Goal: Task Accomplishment & Management: Use online tool/utility

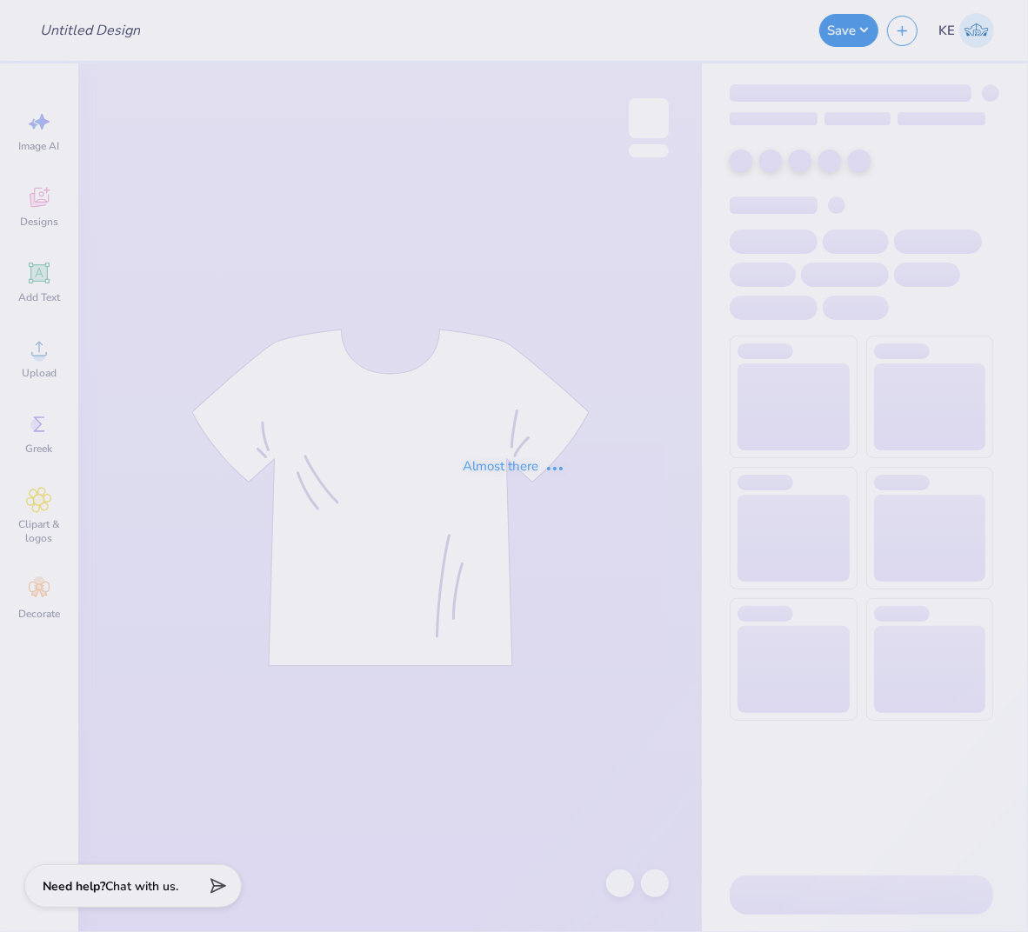
type input "[PERSON_NAME] : [PERSON_NAME][GEOGRAPHIC_DATA][US_STATE]"
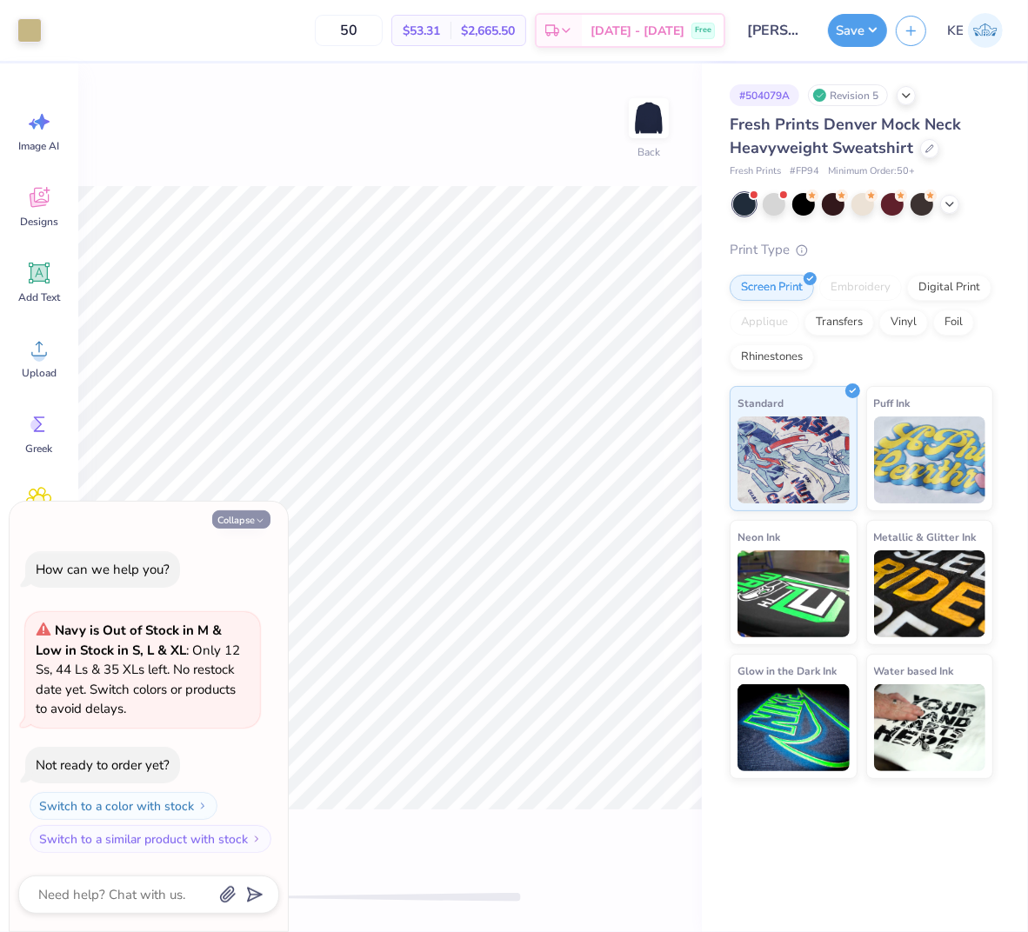
click at [224, 516] on button "Collapse" at bounding box center [241, 519] width 58 height 18
type textarea "x"
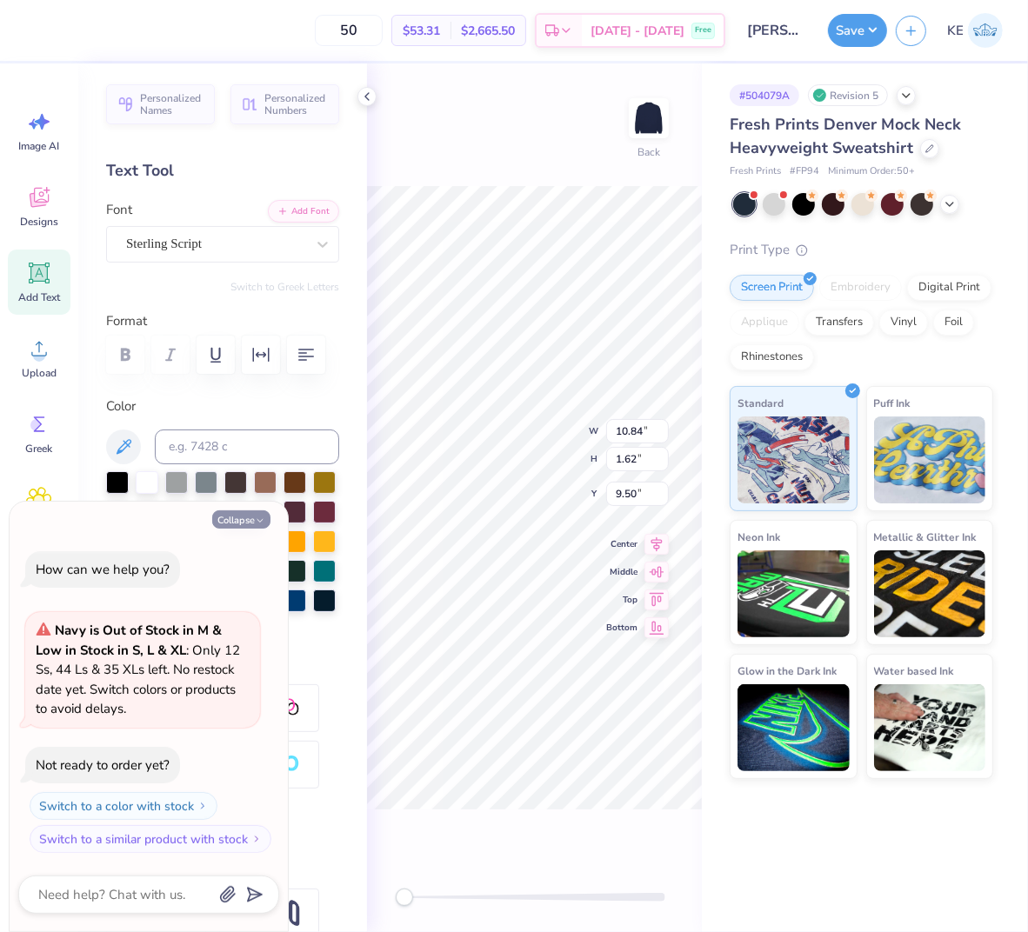
click at [223, 523] on button "Collapse" at bounding box center [241, 519] width 58 height 18
type textarea "x"
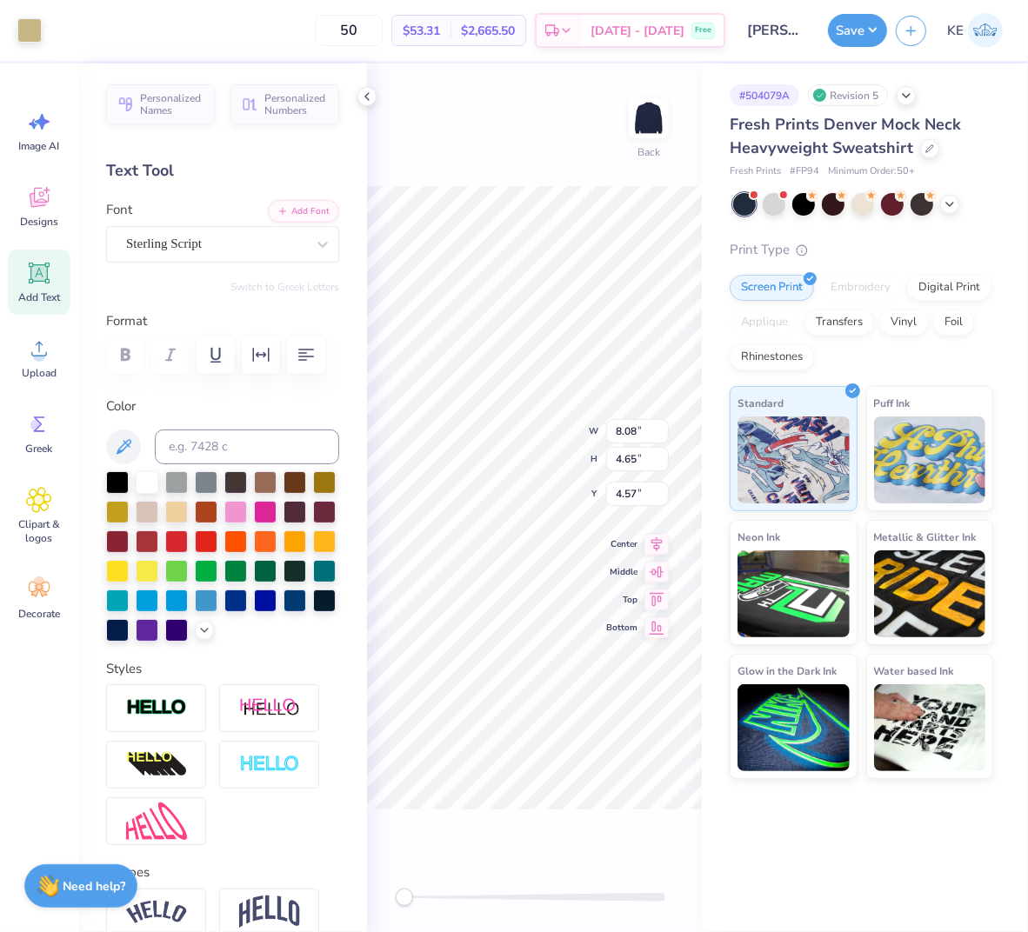
type input "12.50"
type input "3.42"
type input "1.50"
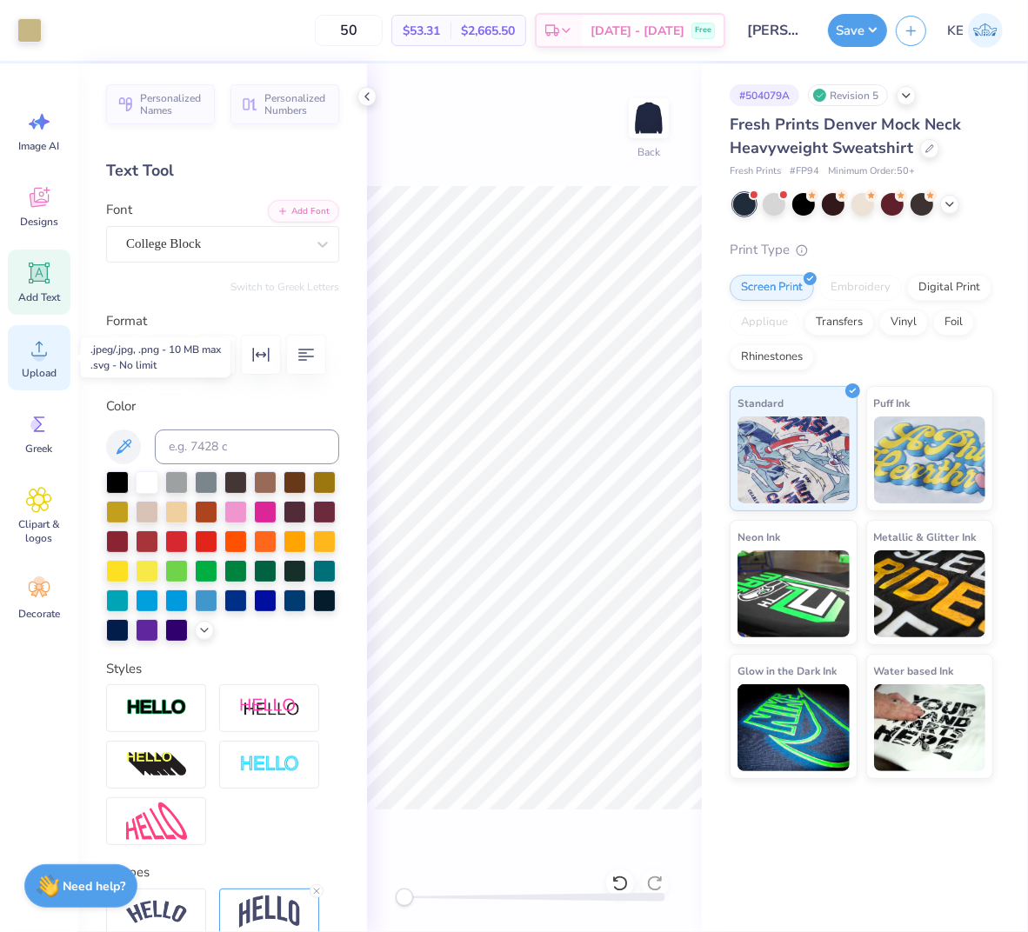
click at [37, 366] on span "Upload" at bounding box center [39, 373] width 35 height 14
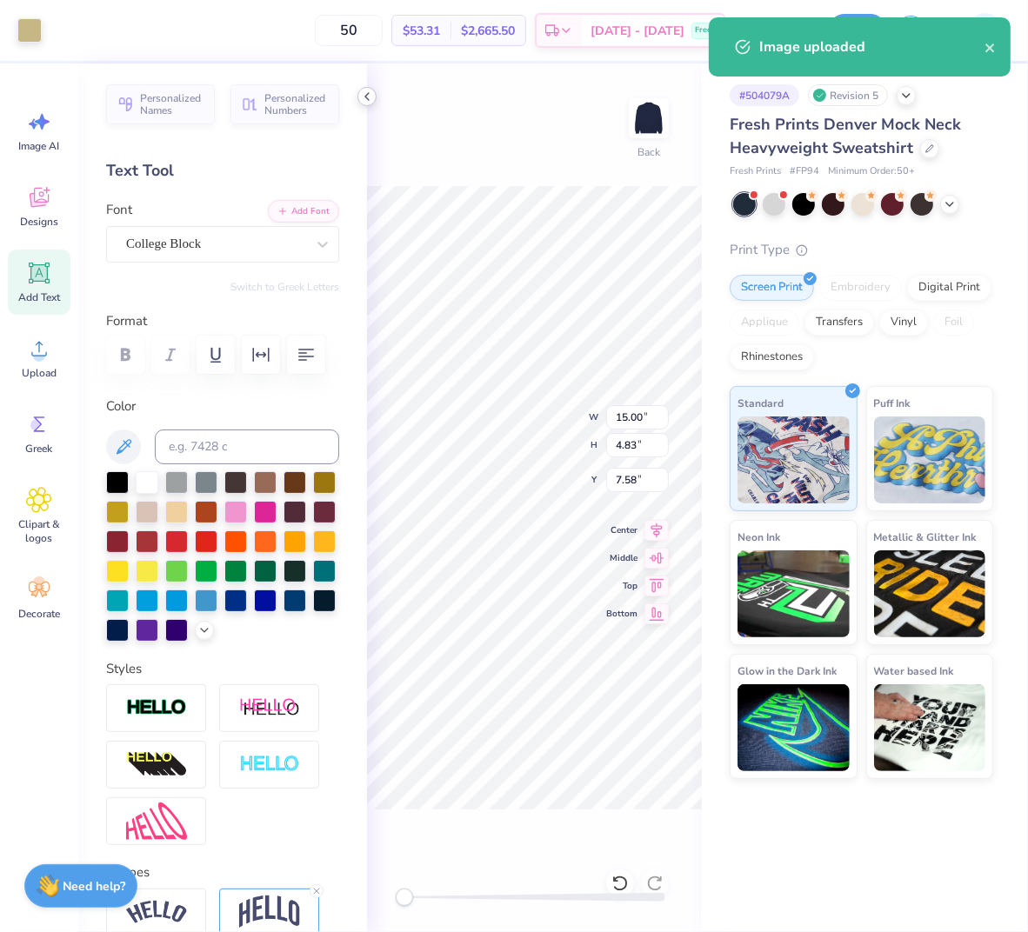
click at [365, 90] on icon at bounding box center [367, 97] width 14 height 14
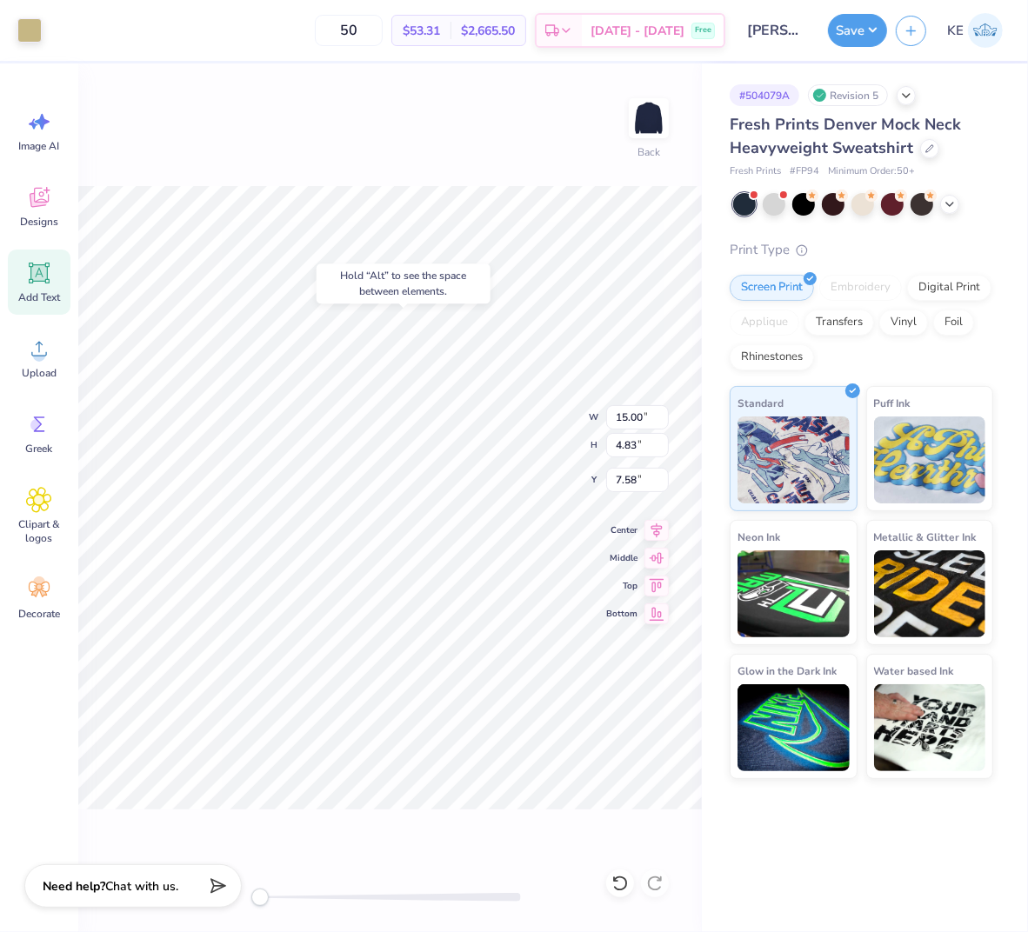
type input "10.84"
type input "5.42"
type input "4.22"
click at [650, 527] on icon at bounding box center [656, 527] width 24 height 21
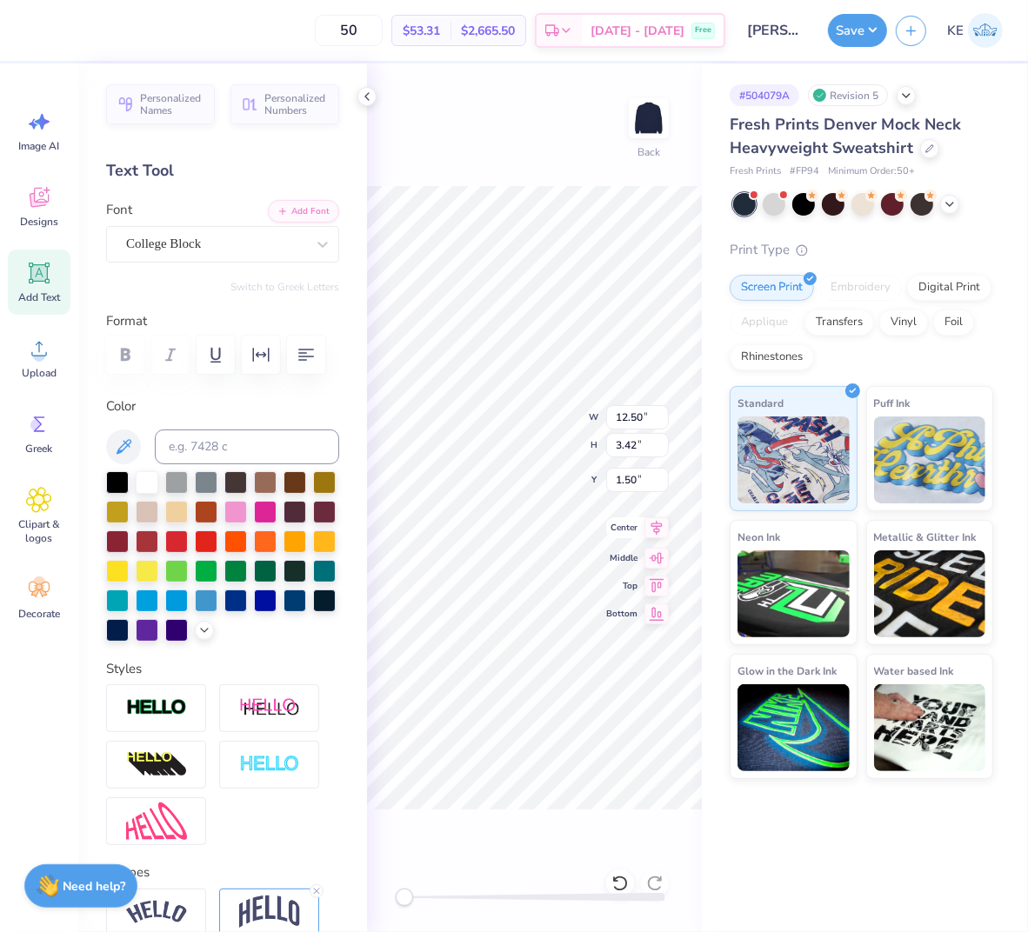
click at [652, 523] on icon at bounding box center [656, 528] width 11 height 15
click at [654, 528] on icon at bounding box center [656, 527] width 24 height 21
click at [362, 99] on icon at bounding box center [367, 97] width 14 height 14
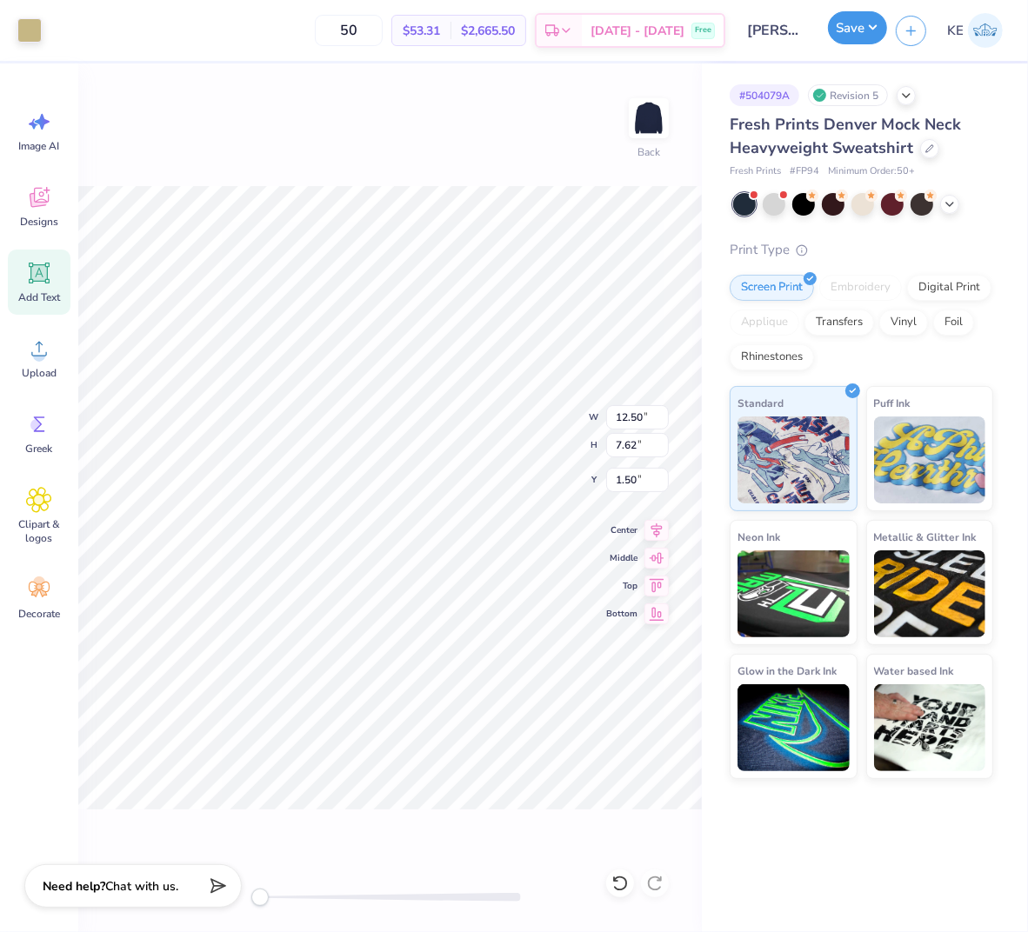
click at [876, 27] on button "Save" at bounding box center [857, 27] width 59 height 33
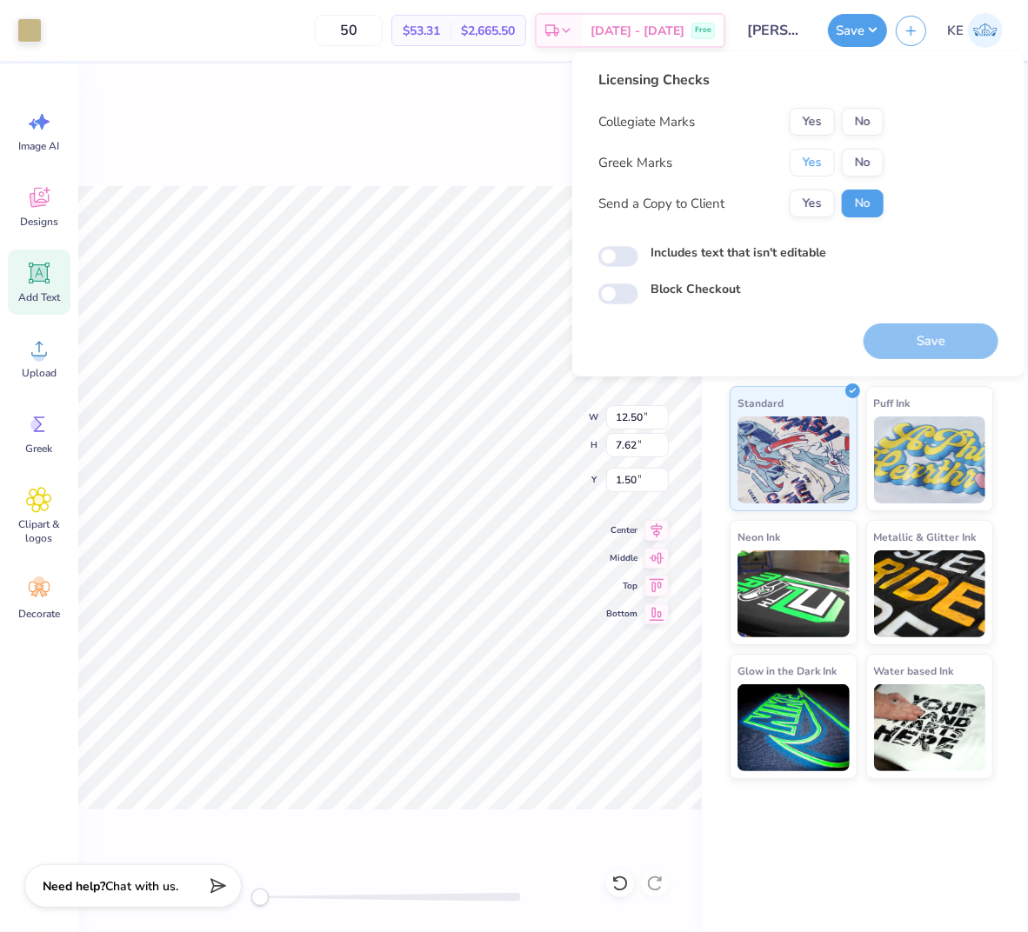
click at [793, 163] on button "Yes" at bounding box center [811, 163] width 45 height 28
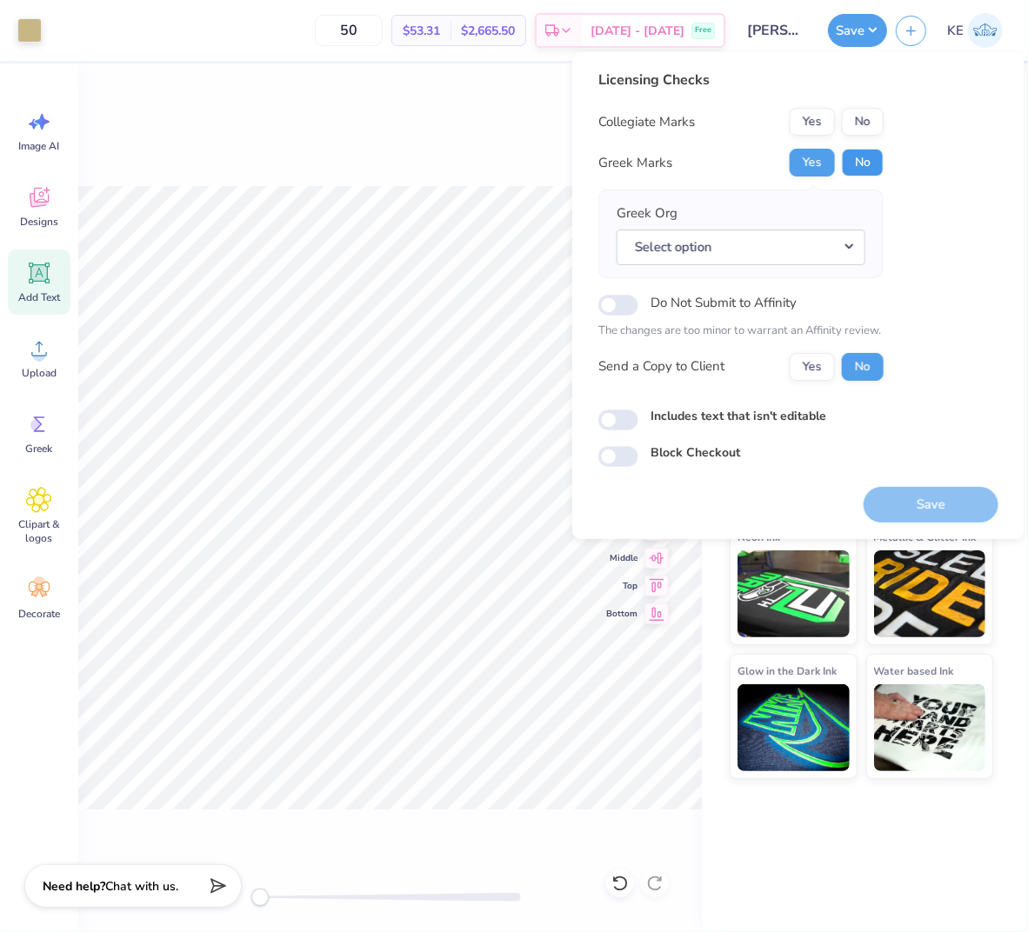
click at [879, 151] on button "No" at bounding box center [863, 163] width 42 height 28
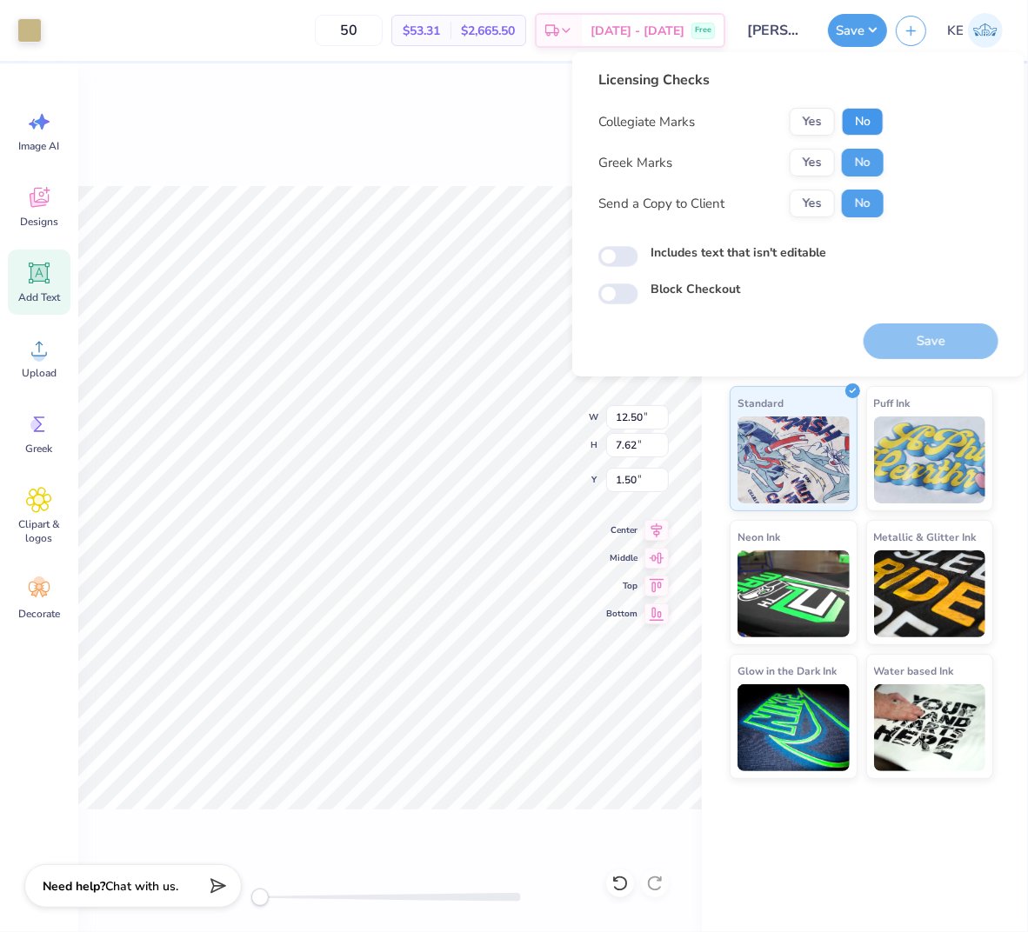
click at [856, 117] on button "No" at bounding box center [863, 122] width 42 height 28
click at [924, 345] on button "Save" at bounding box center [930, 341] width 135 height 36
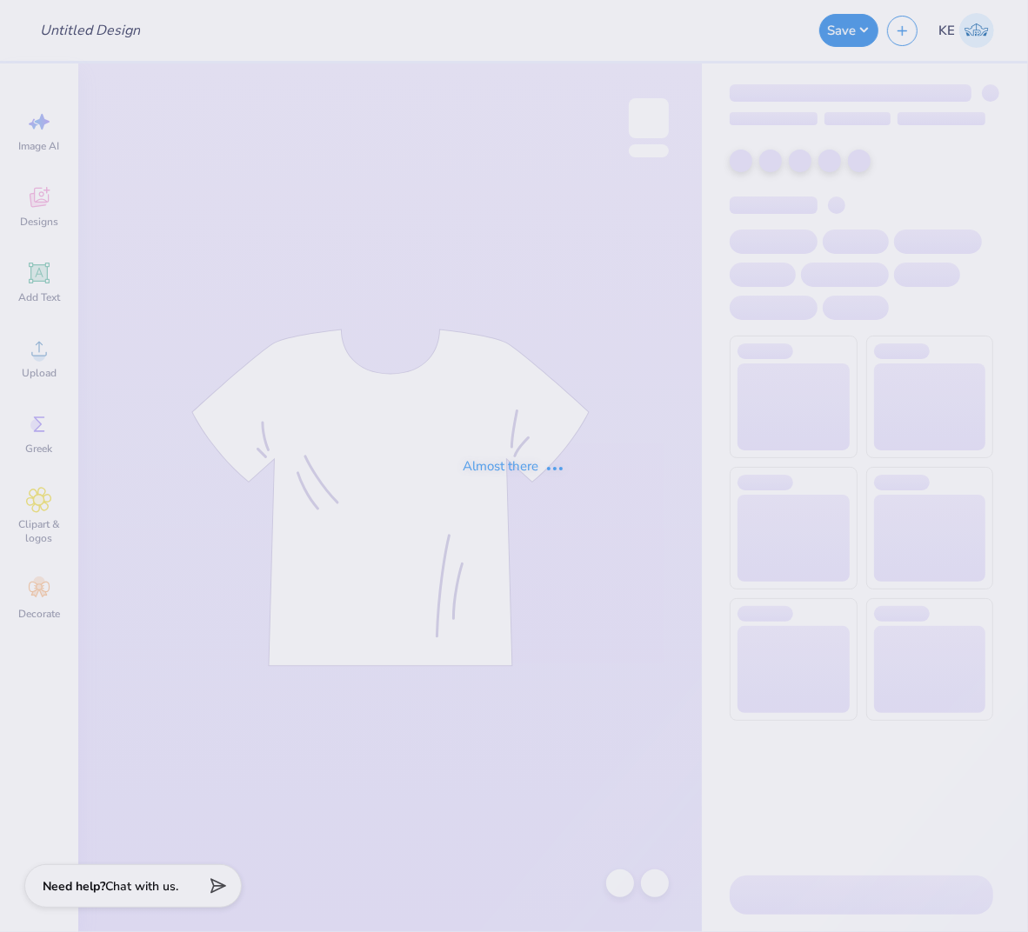
type input "[PERSON_NAME] : [PERSON_NAME][GEOGRAPHIC_DATA][US_STATE]"
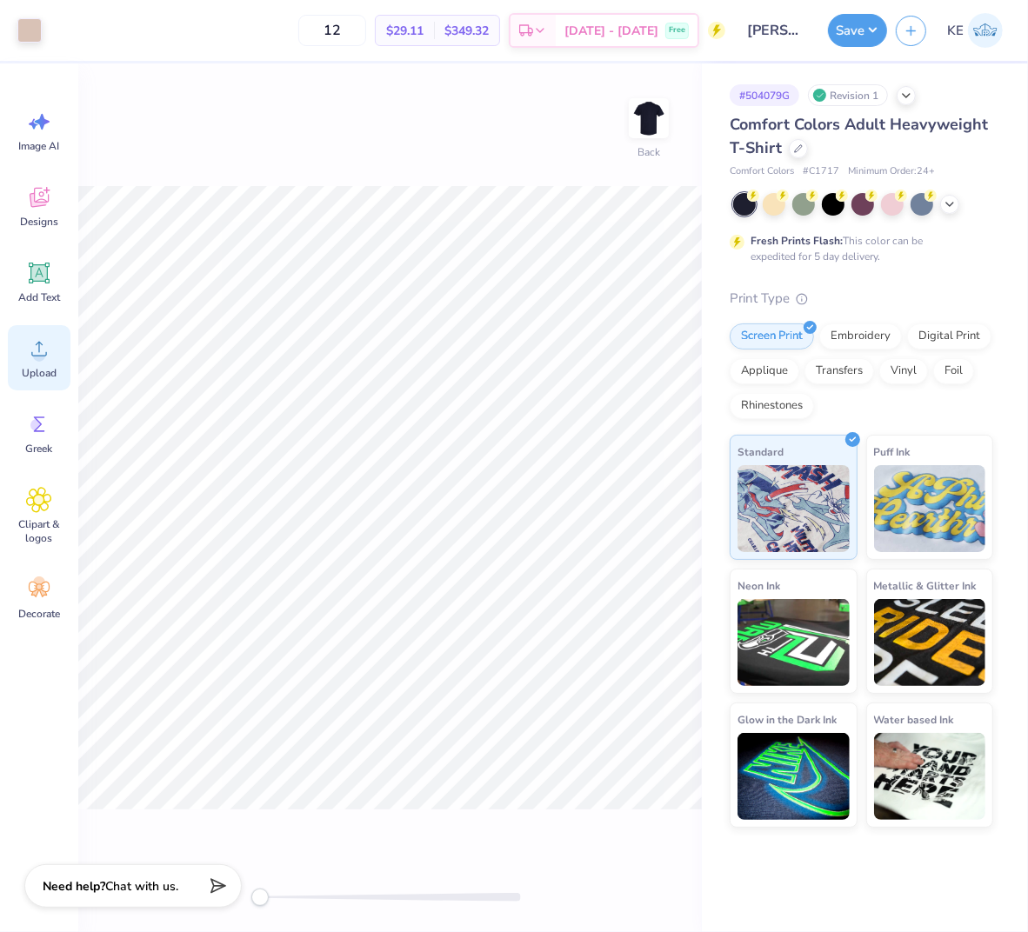
click at [21, 370] on div "Upload" at bounding box center [39, 357] width 63 height 65
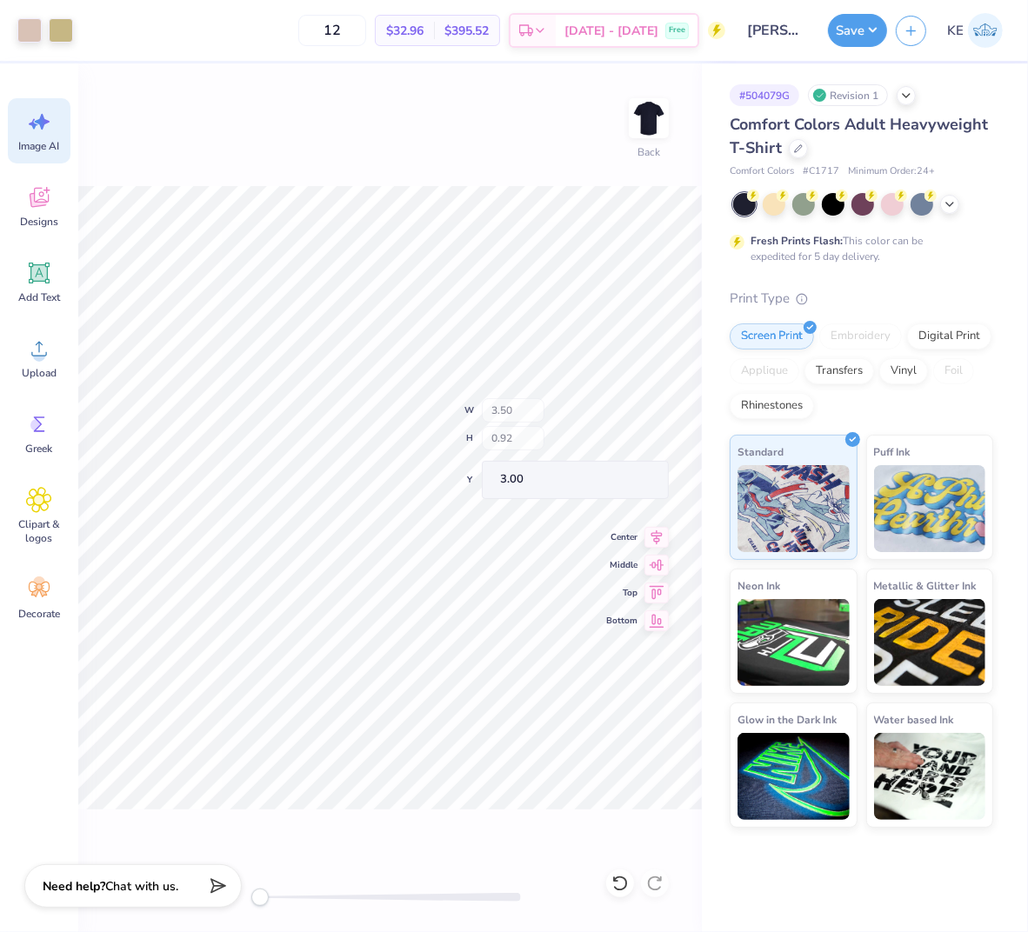
type input "14.17"
type input "4.57"
type input "10.22"
click at [37, 37] on div at bounding box center [29, 29] width 24 height 24
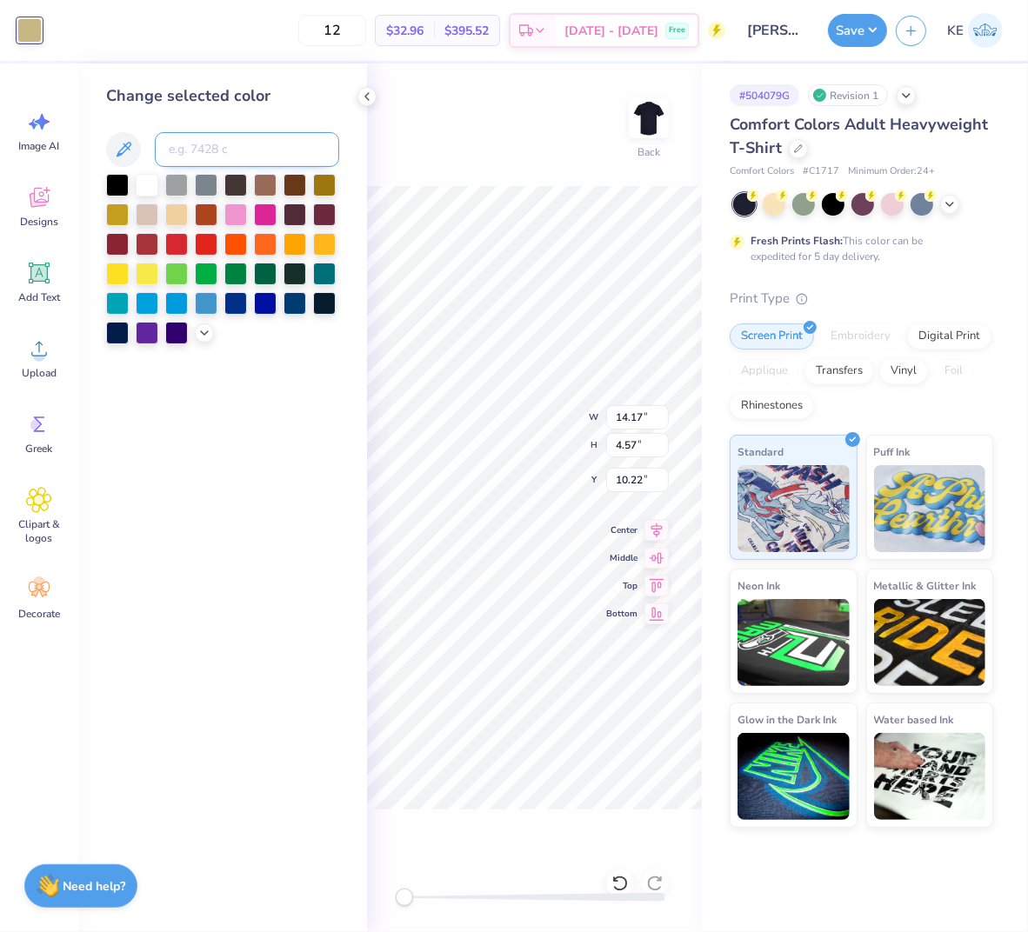
click at [204, 145] on input at bounding box center [247, 149] width 184 height 35
click at [229, 150] on input "4755" at bounding box center [247, 149] width 184 height 35
type input "4755"
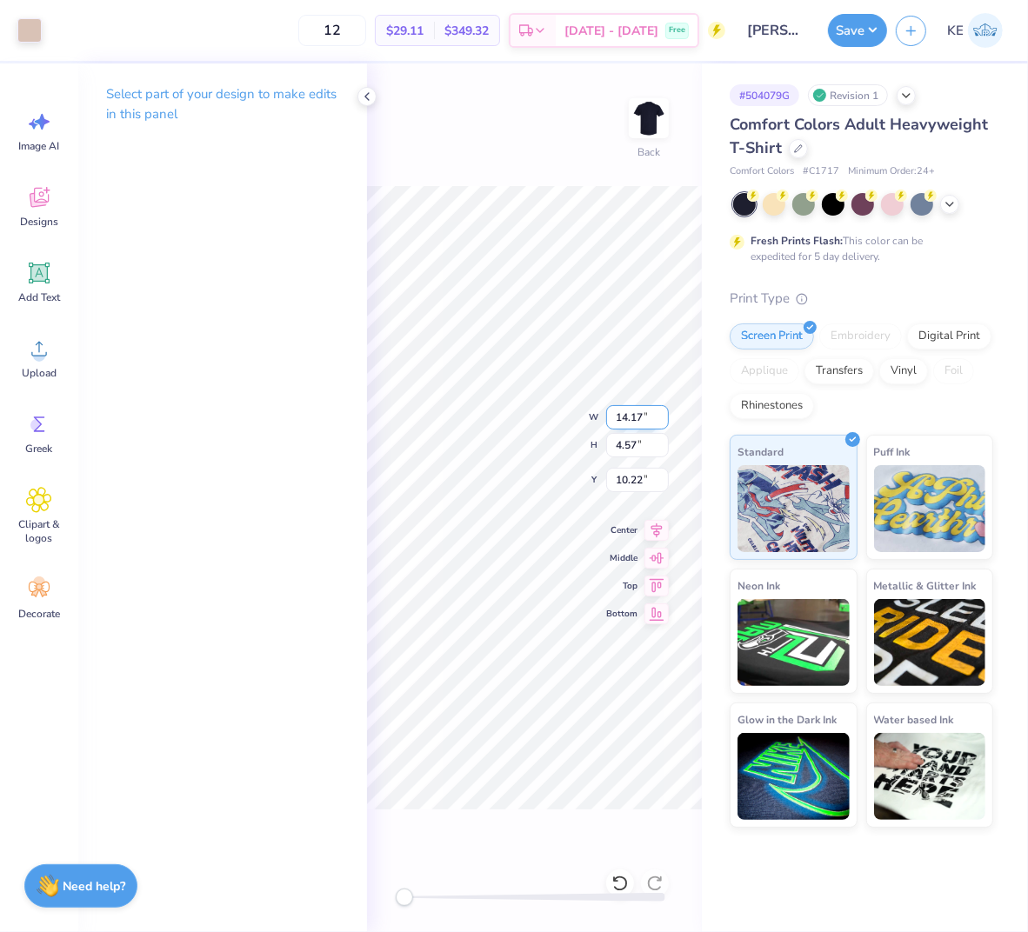
click at [629, 415] on input "14.17" at bounding box center [637, 417] width 63 height 24
type input "3.5"
click at [635, 472] on input "10.22" at bounding box center [637, 480] width 63 height 24
click at [640, 411] on input "0.86" at bounding box center [637, 417] width 63 height 24
type input "3.5"
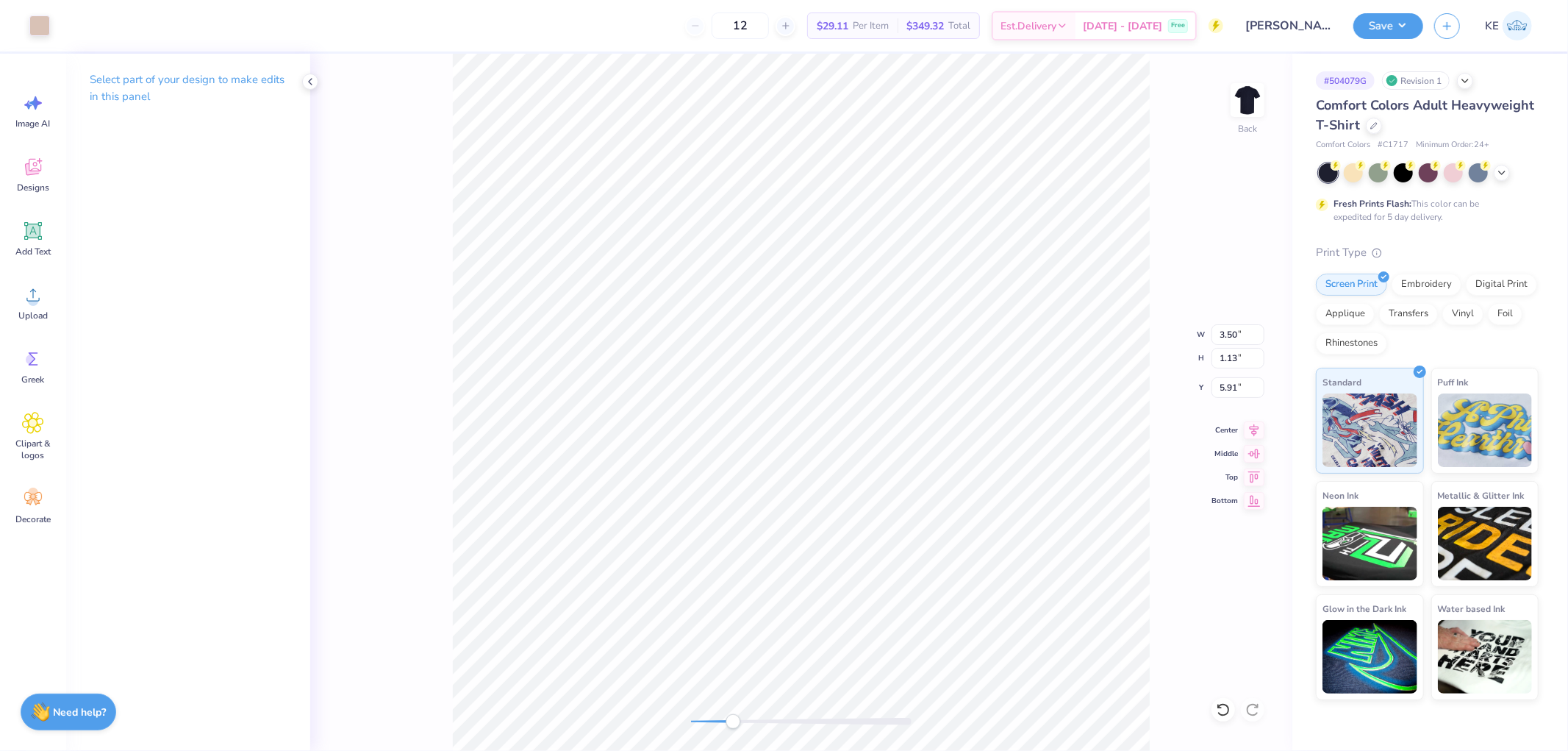
type input "0.92"
type input "3.00"
click at [31, 310] on span "Upload" at bounding box center [33, 315] width 30 height 12
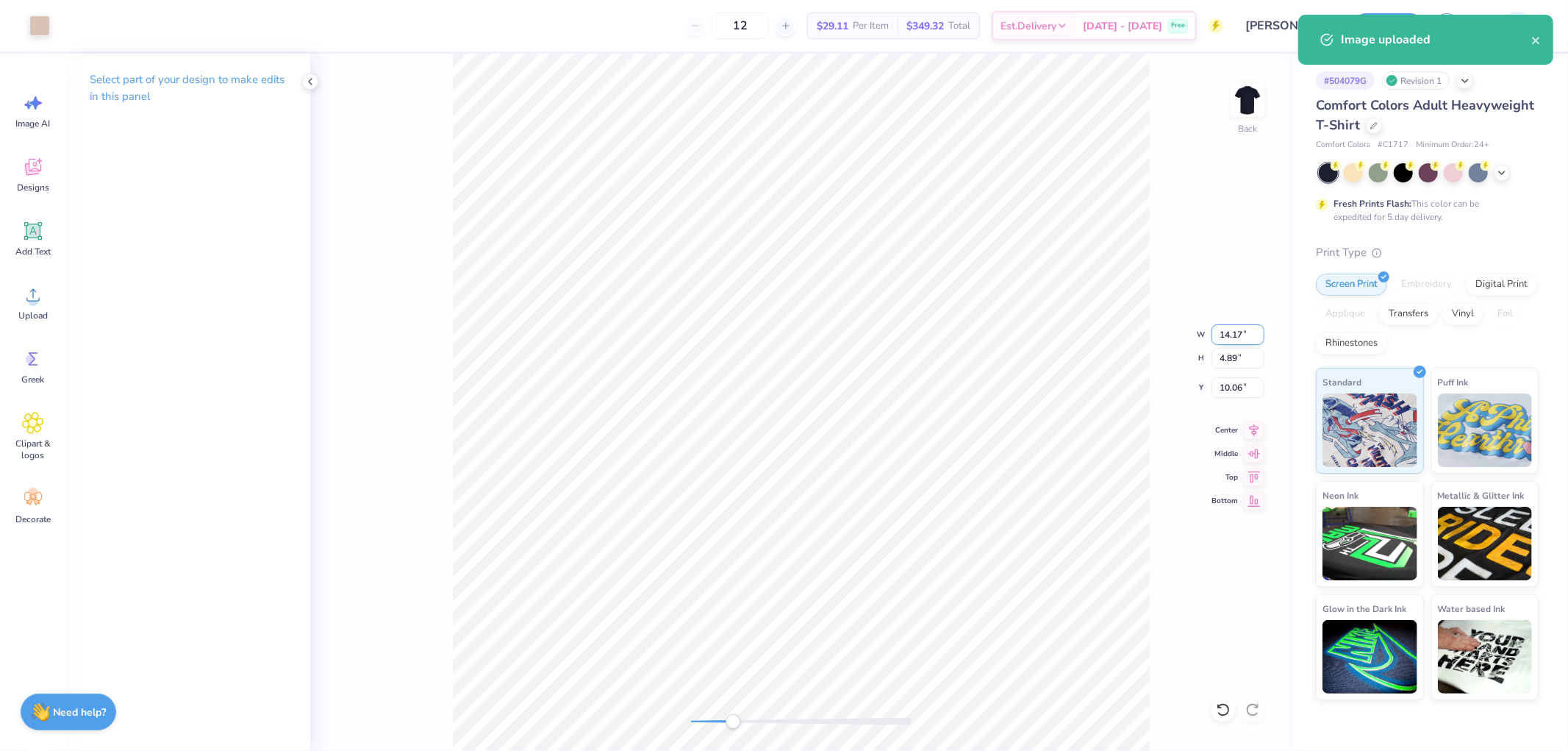
click at [868, 334] on input "14.17" at bounding box center [1237, 334] width 53 height 20
type input "3.5"
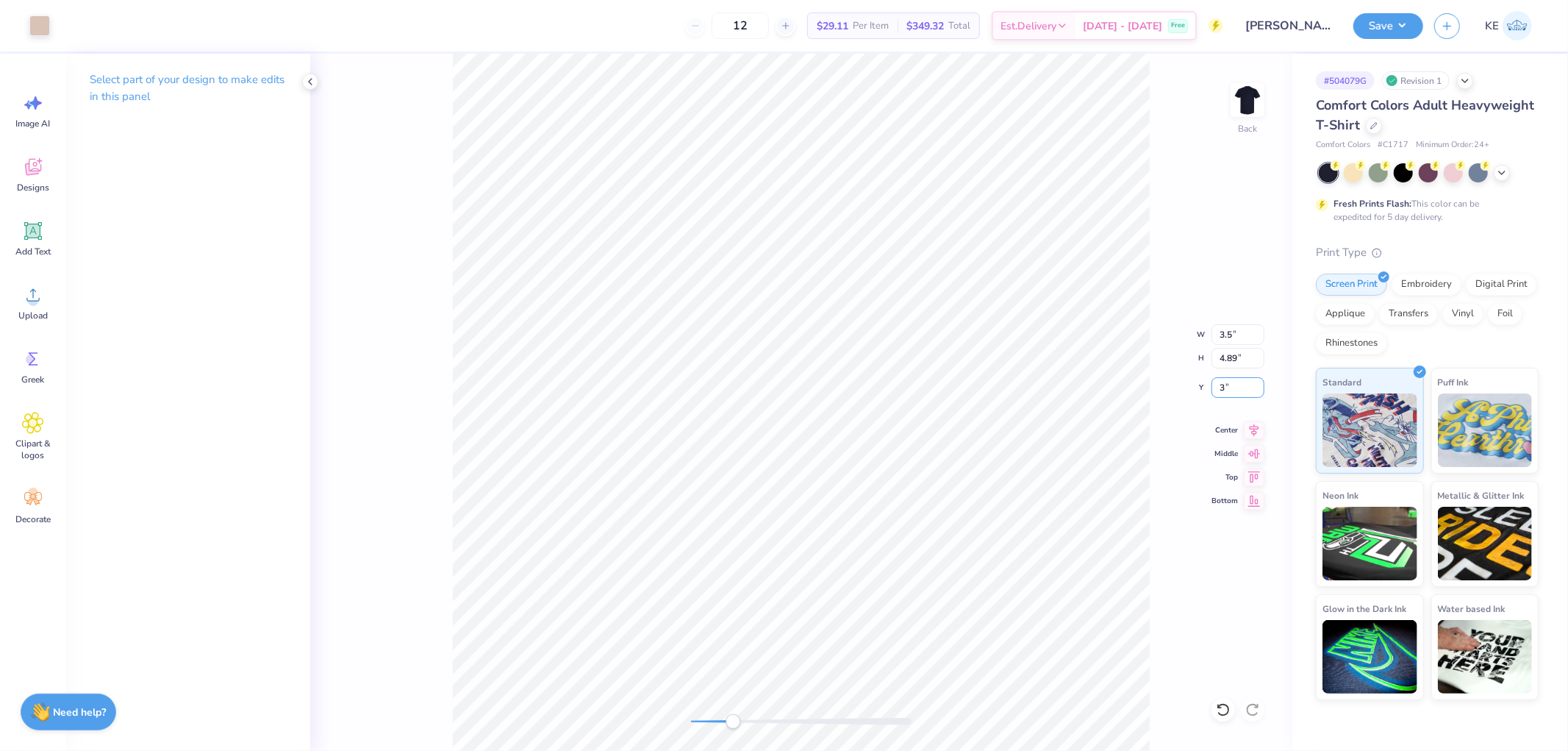
type input "3"
click at [868, 334] on input "0.86" at bounding box center [1237, 334] width 53 height 20
type input "3.5"
click at [39, 306] on div "Upload" at bounding box center [33, 302] width 53 height 55
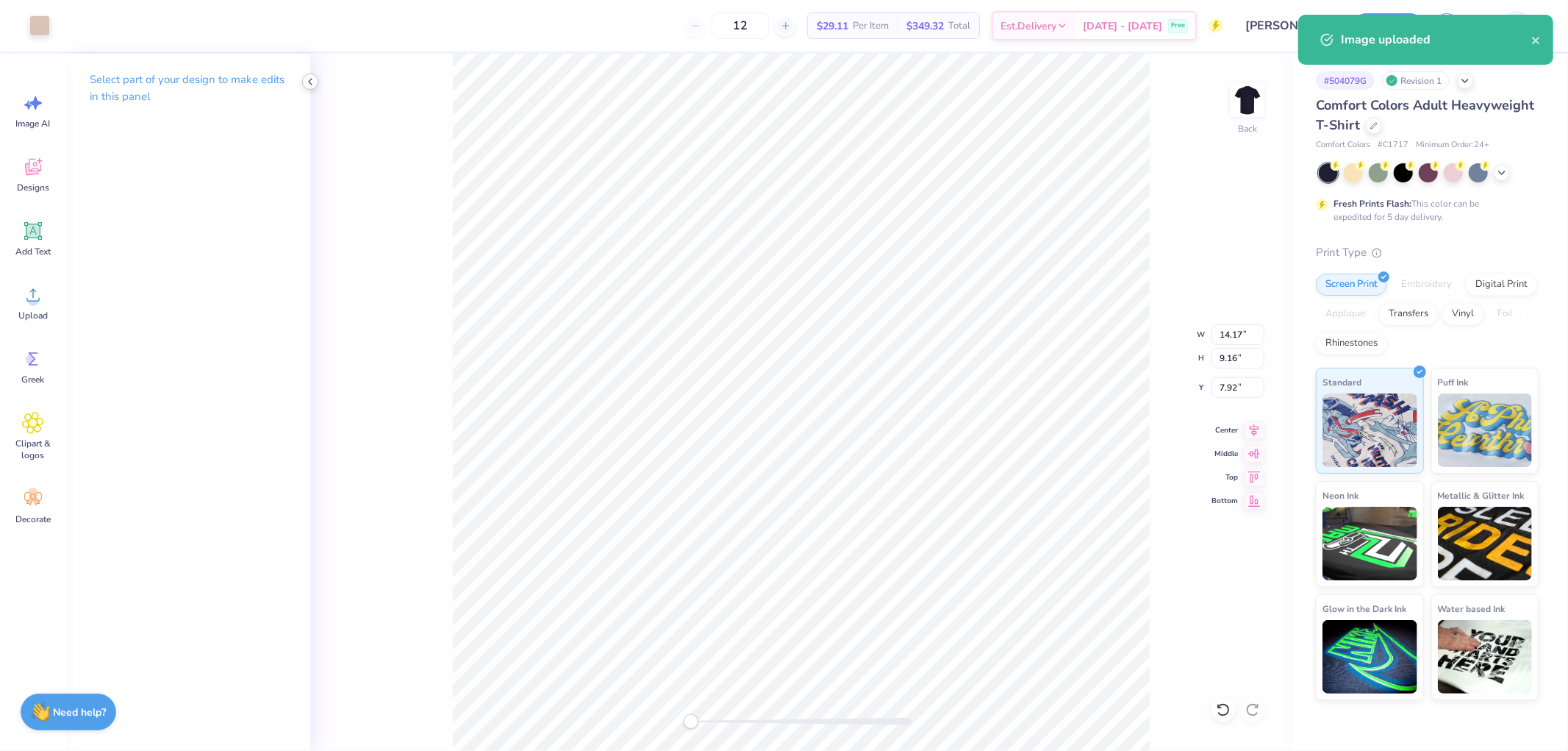
click at [312, 82] on icon at bounding box center [310, 82] width 12 height 12
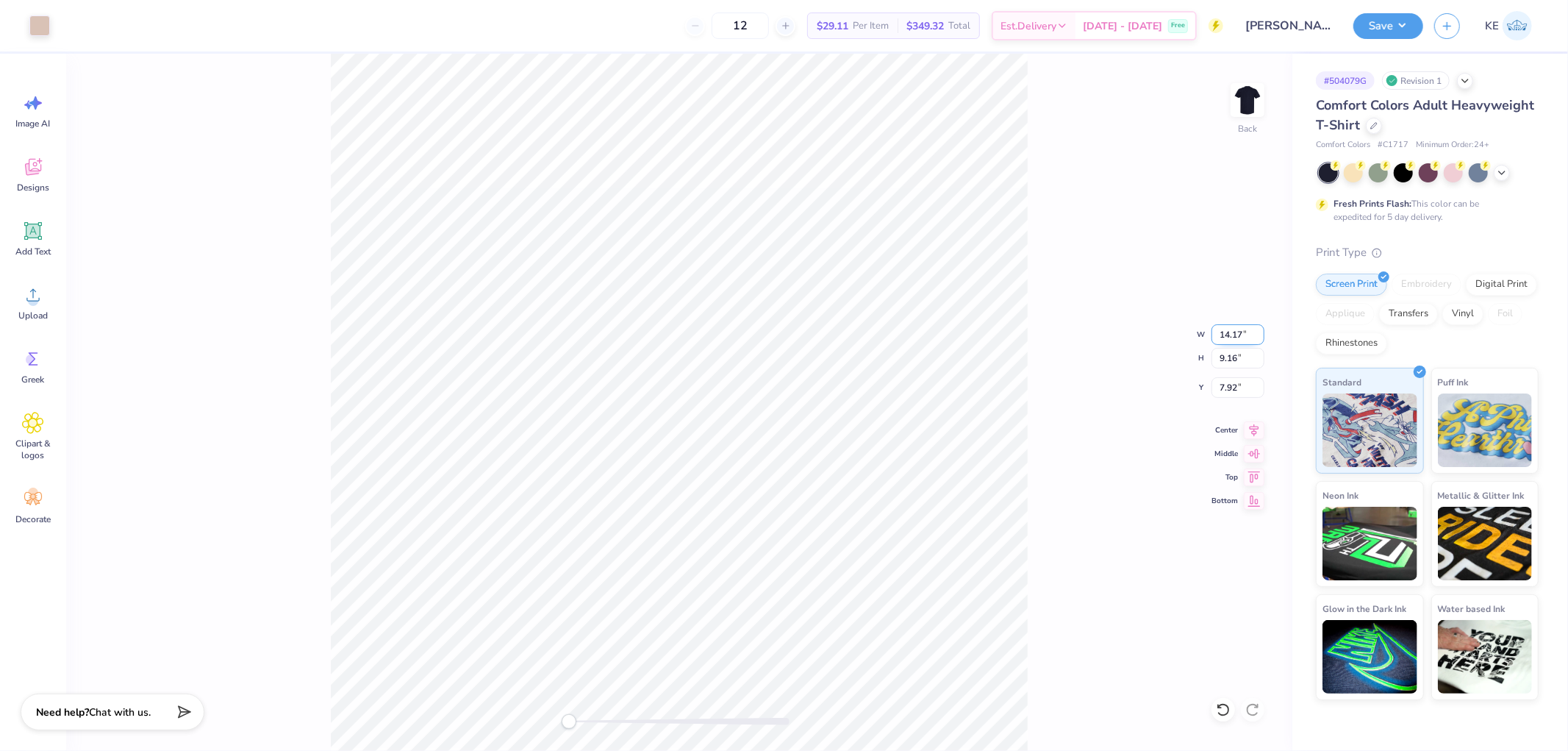
click at [868, 326] on input "14.17" at bounding box center [1237, 334] width 53 height 20
type input "3.5"
type input "3"
click at [868, 386] on input "2.15" at bounding box center [1237, 387] width 53 height 20
type input "3"
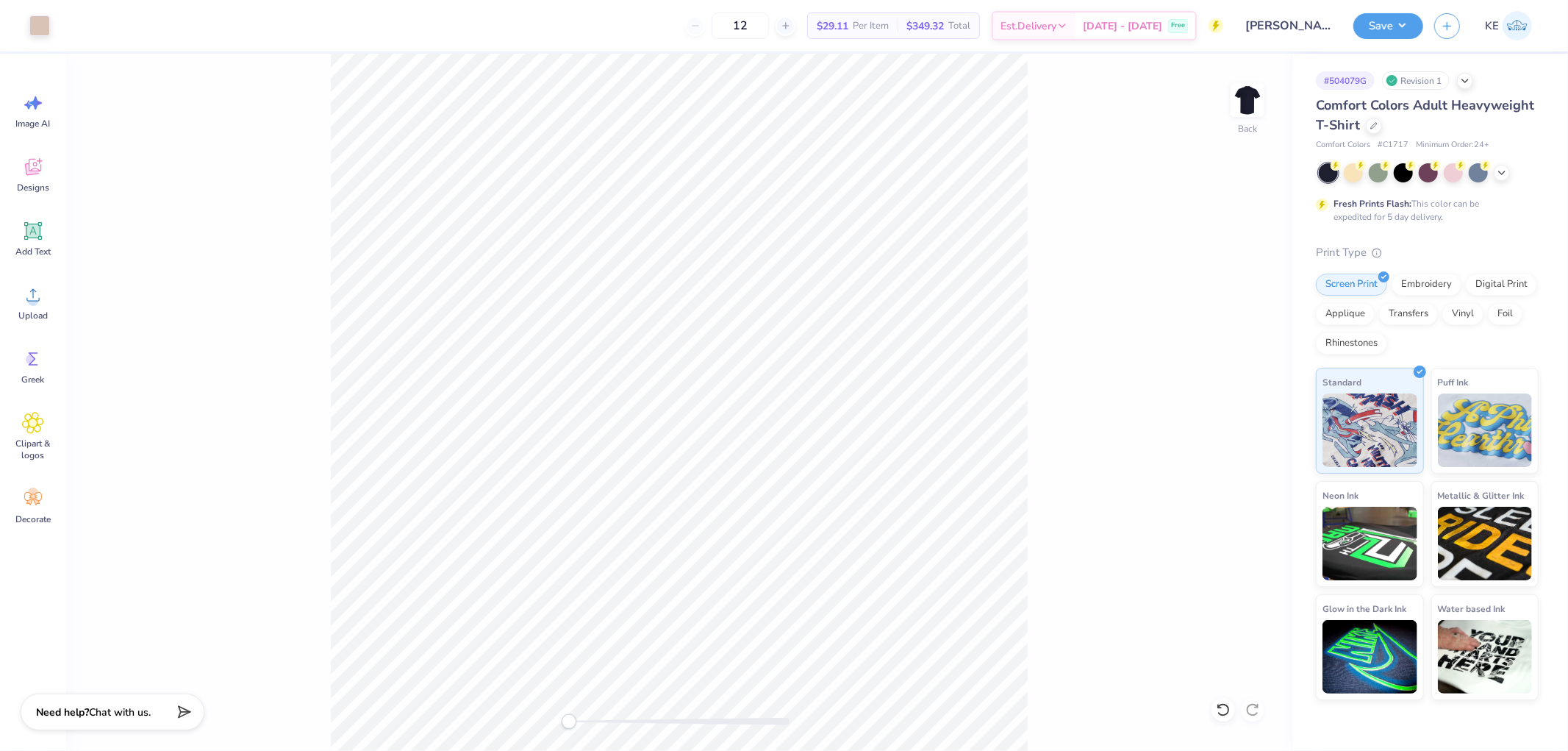
click at [868, 86] on div "Back" at bounding box center [679, 402] width 1226 height 697
click at [868, 25] on button "Save" at bounding box center [1388, 24] width 70 height 25
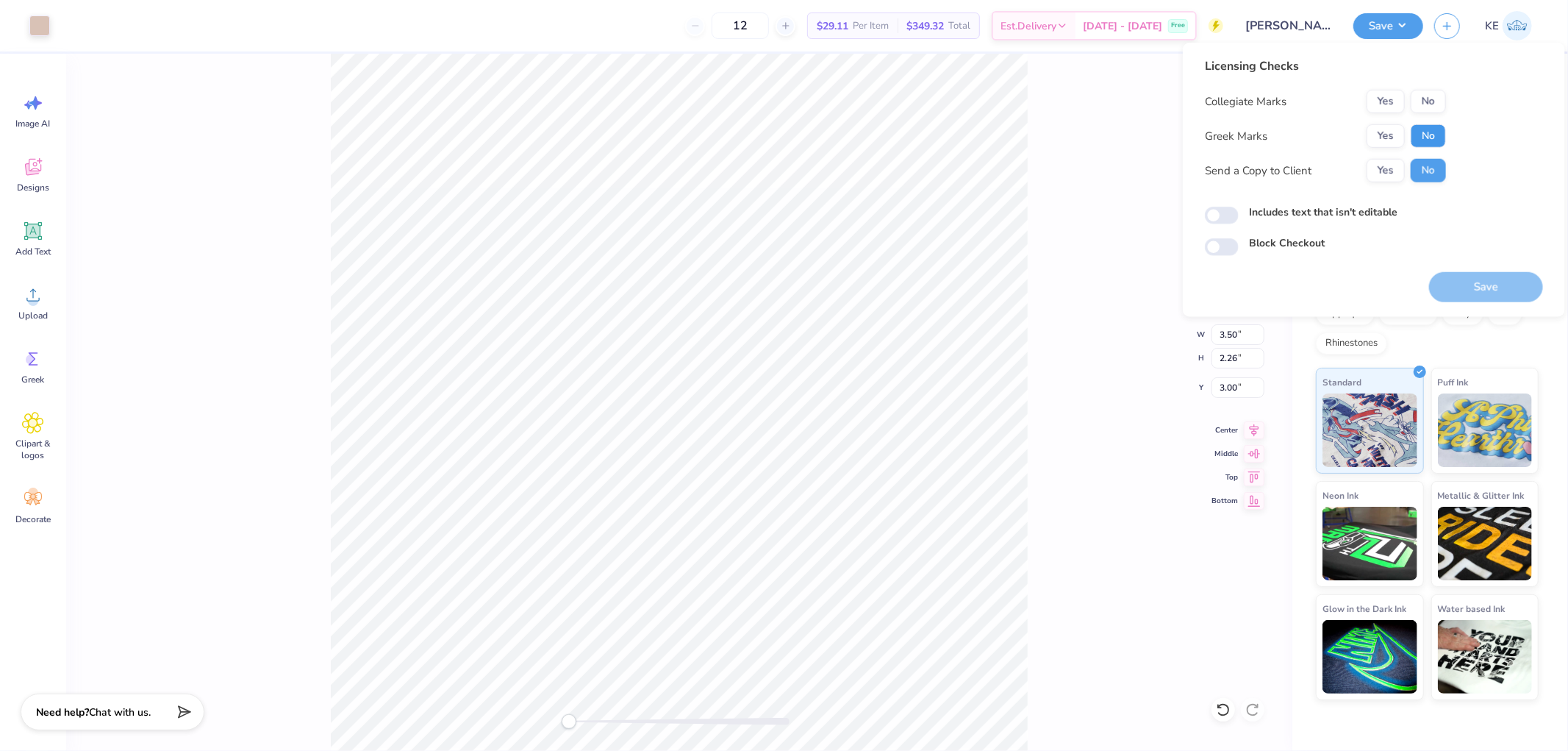
click at [868, 133] on button "No" at bounding box center [1428, 136] width 36 height 24
click at [868, 273] on button "Save" at bounding box center [1485, 288] width 114 height 30
click at [868, 341] on div "Back W 3.50 3.50 " H 2.26 2.26 " Y 3.00 3.00 " Center Middle Top Bottom" at bounding box center [679, 402] width 1226 height 697
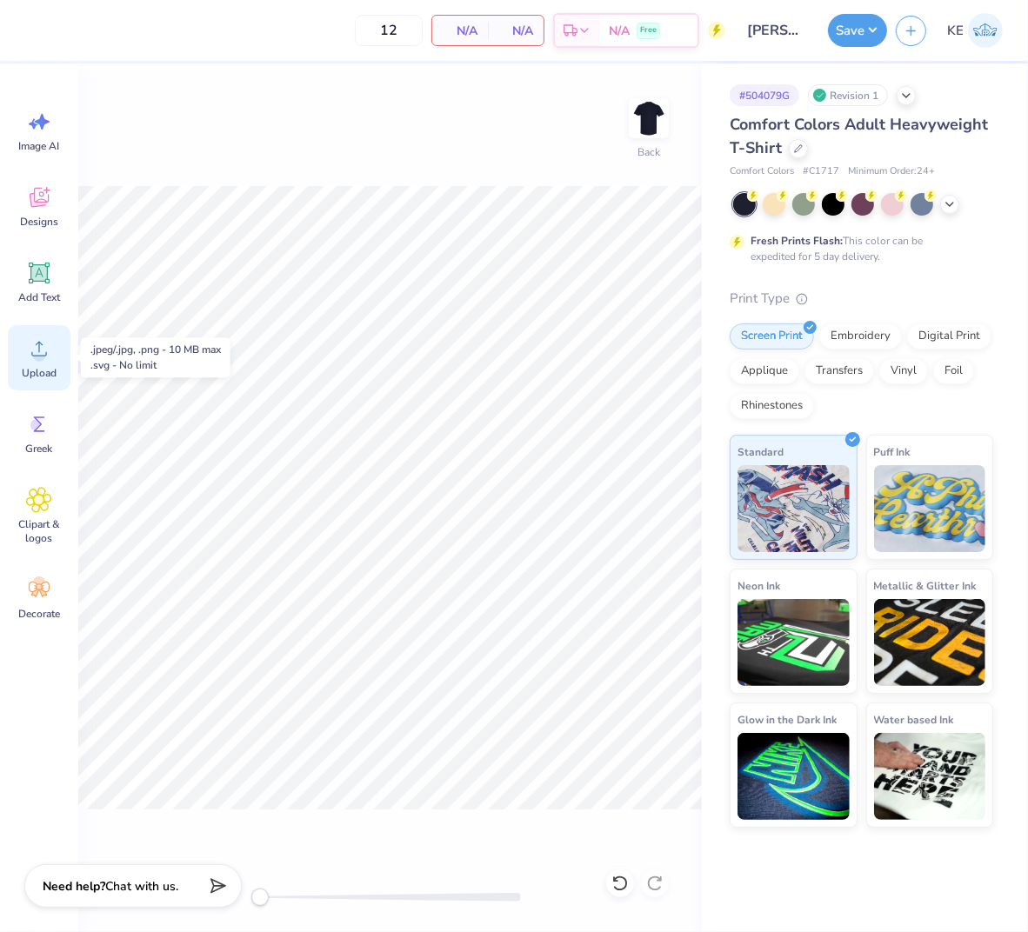
click at [28, 353] on icon at bounding box center [39, 349] width 26 height 26
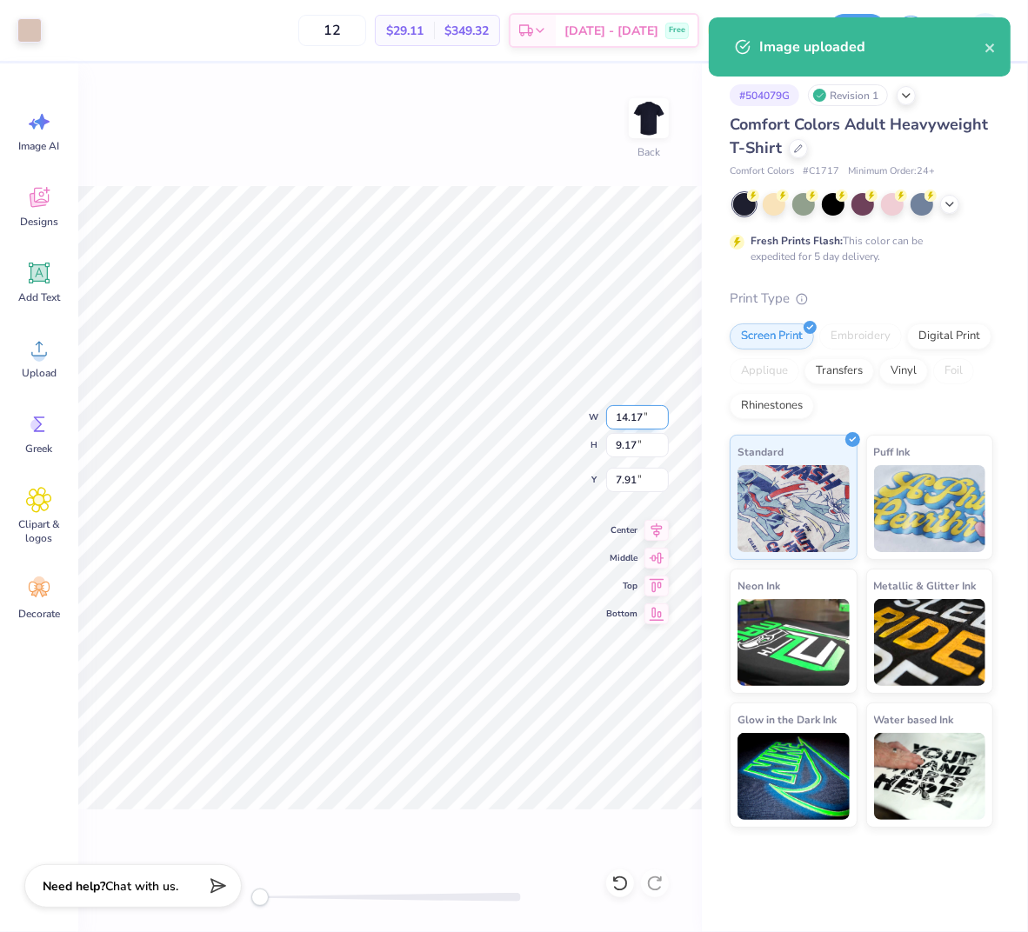
click at [628, 419] on input "14.17" at bounding box center [637, 417] width 63 height 24
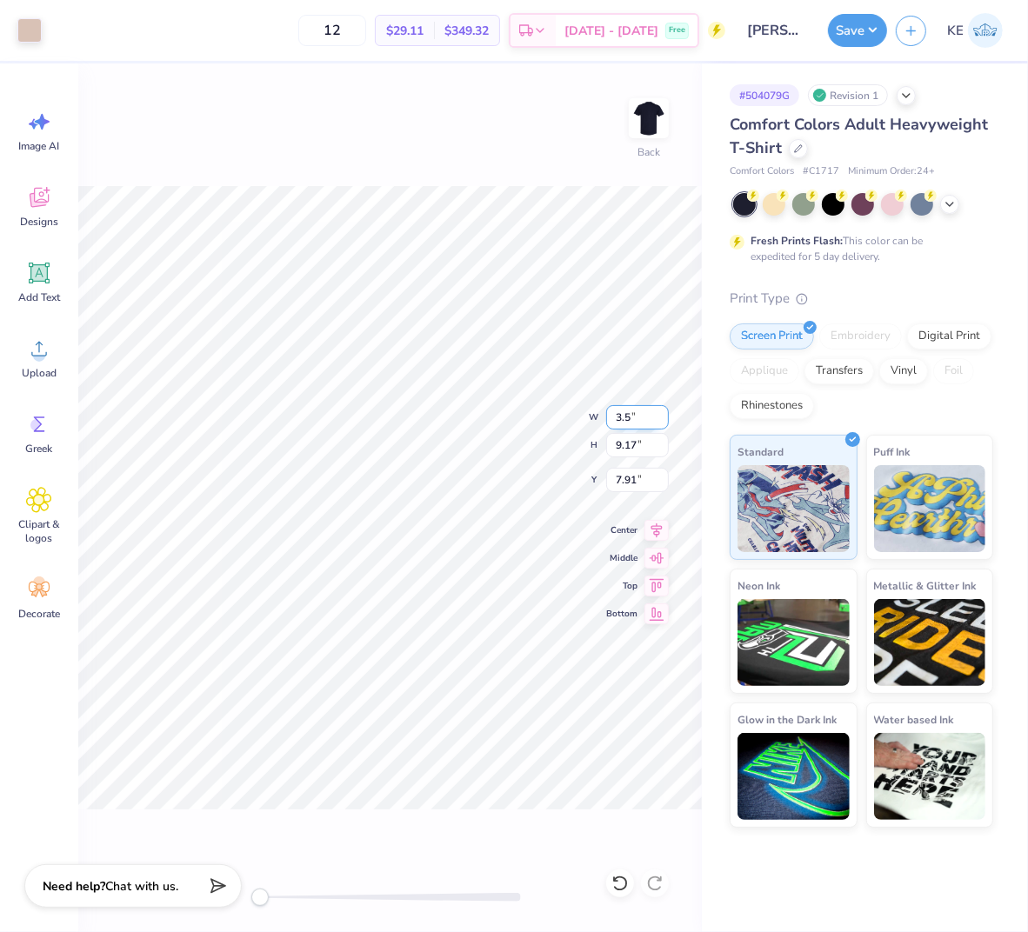
type input "3.5"
type input "3"
click at [633, 478] on input "2.15" at bounding box center [637, 480] width 63 height 24
type input "3"
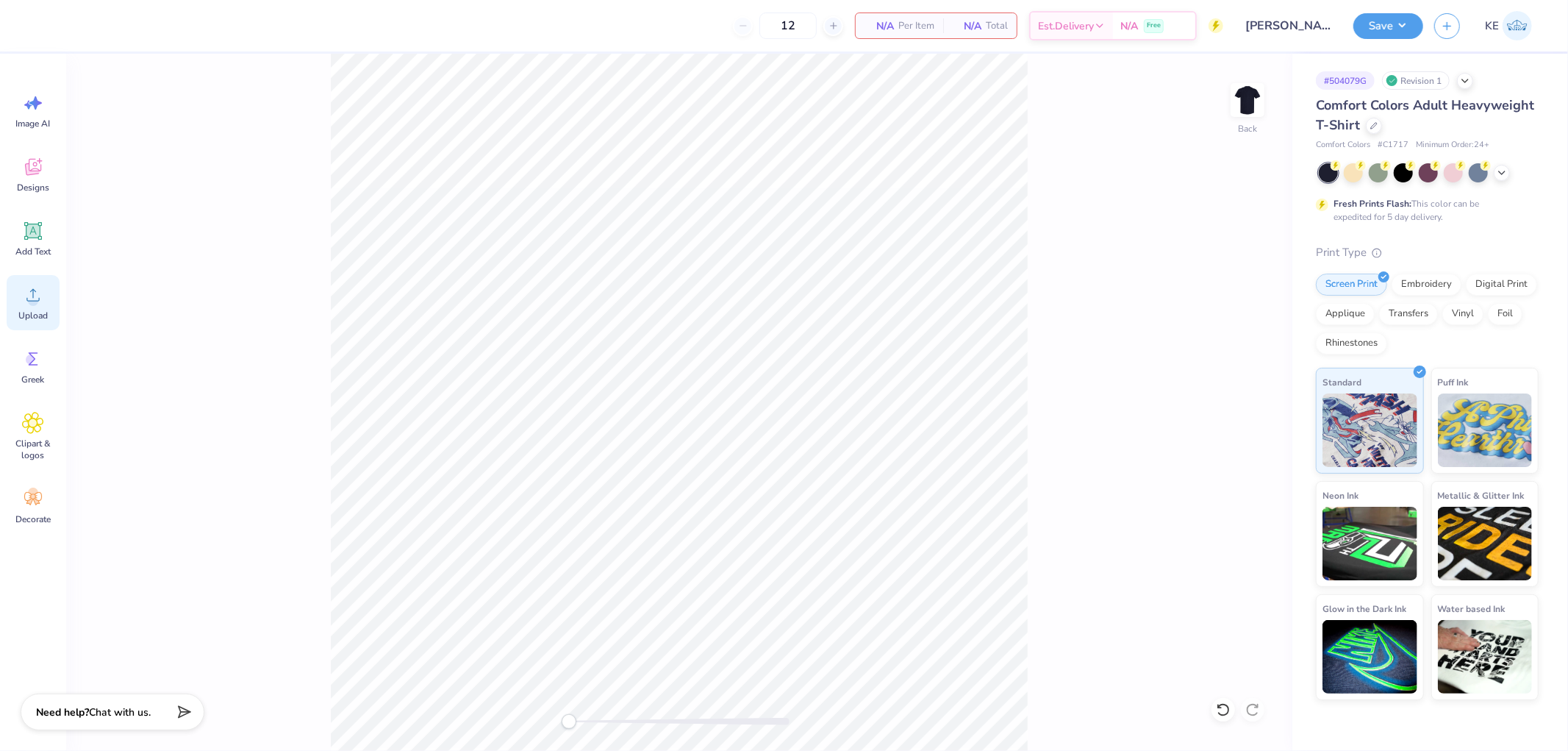
click at [31, 300] on icon at bounding box center [33, 295] width 14 height 13
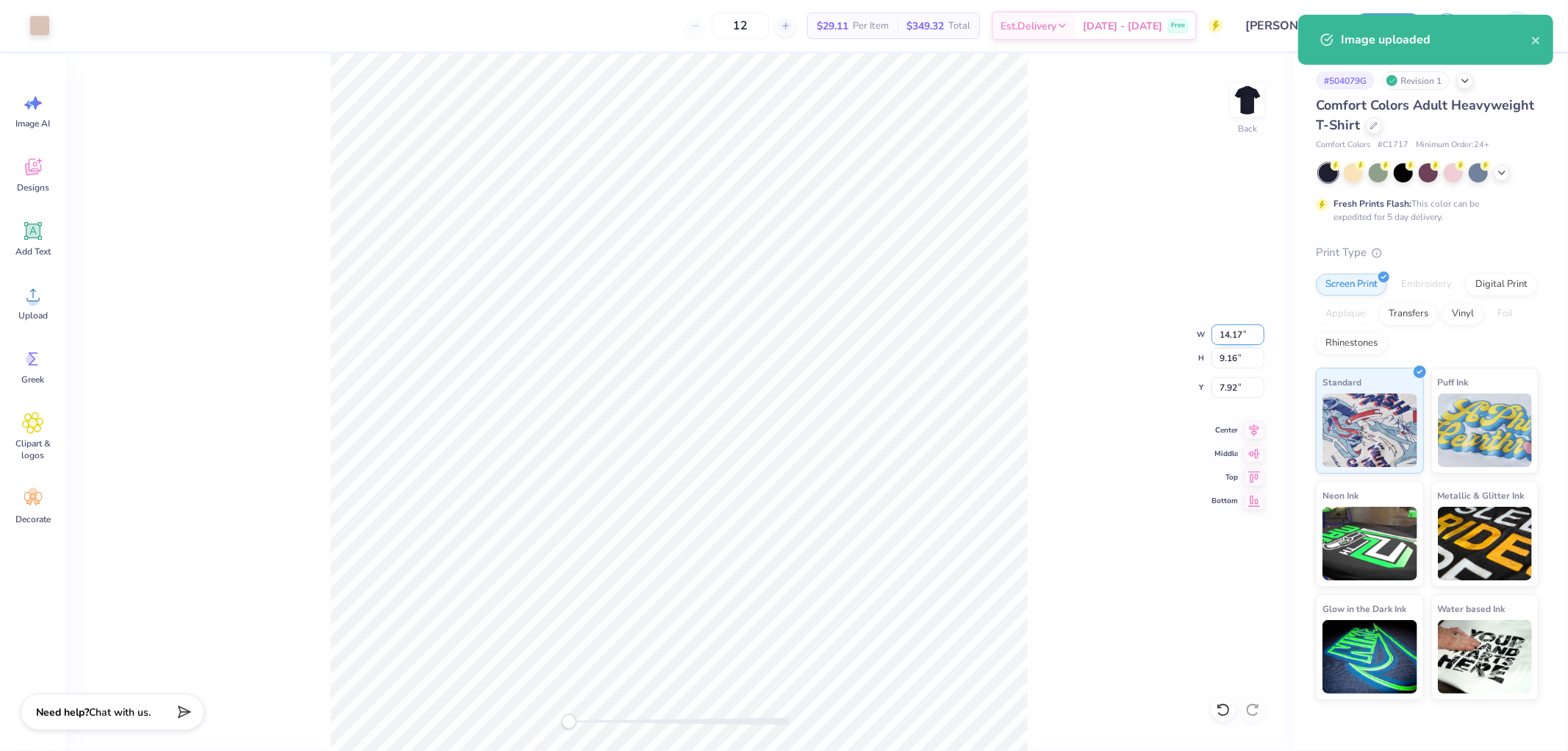
click at [868, 327] on input "14.17" at bounding box center [1237, 334] width 53 height 20
type input "3.5"
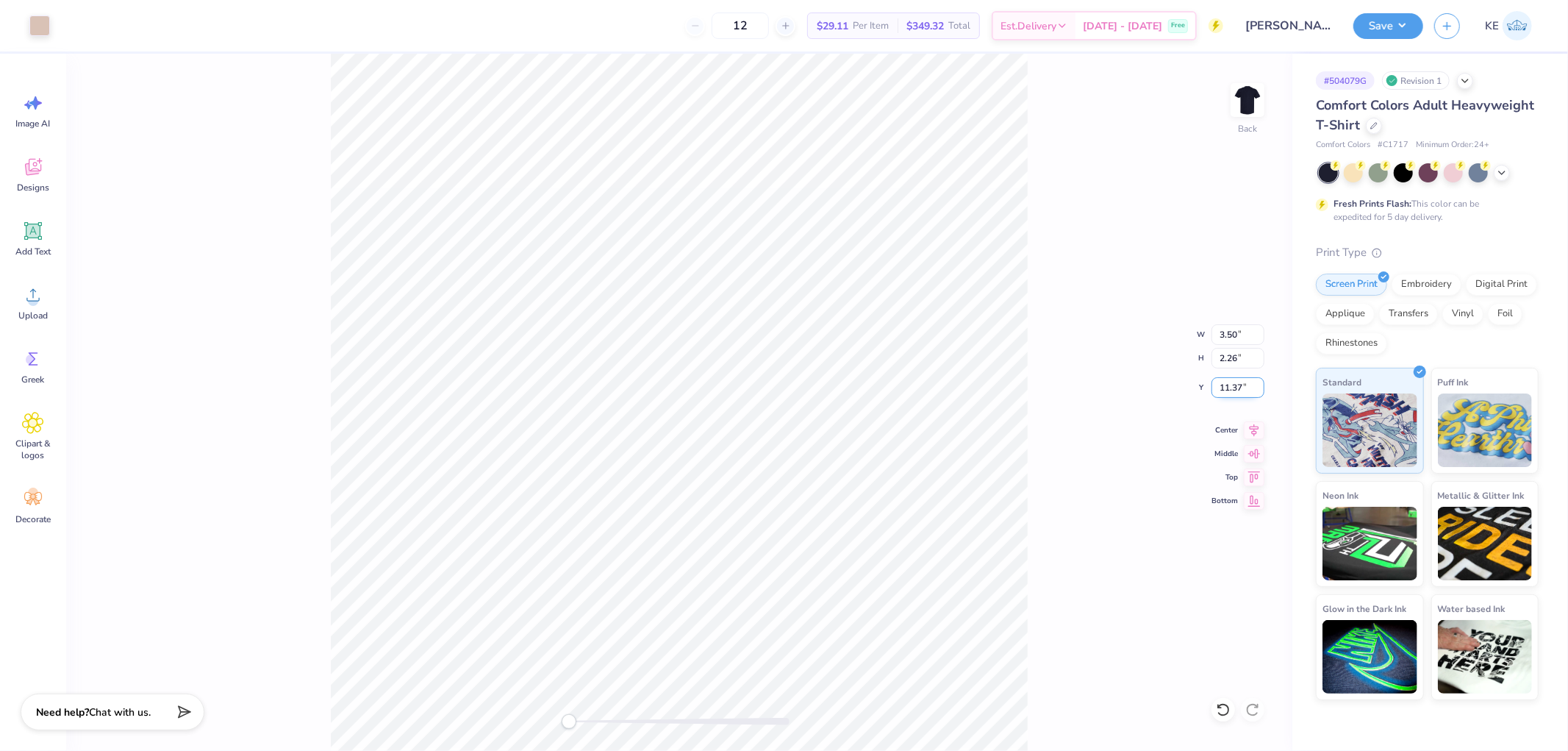
click at [868, 391] on input "11.37" at bounding box center [1237, 387] width 53 height 20
type input "3"
click at [868, 30] on button "Save" at bounding box center [1388, 24] width 70 height 25
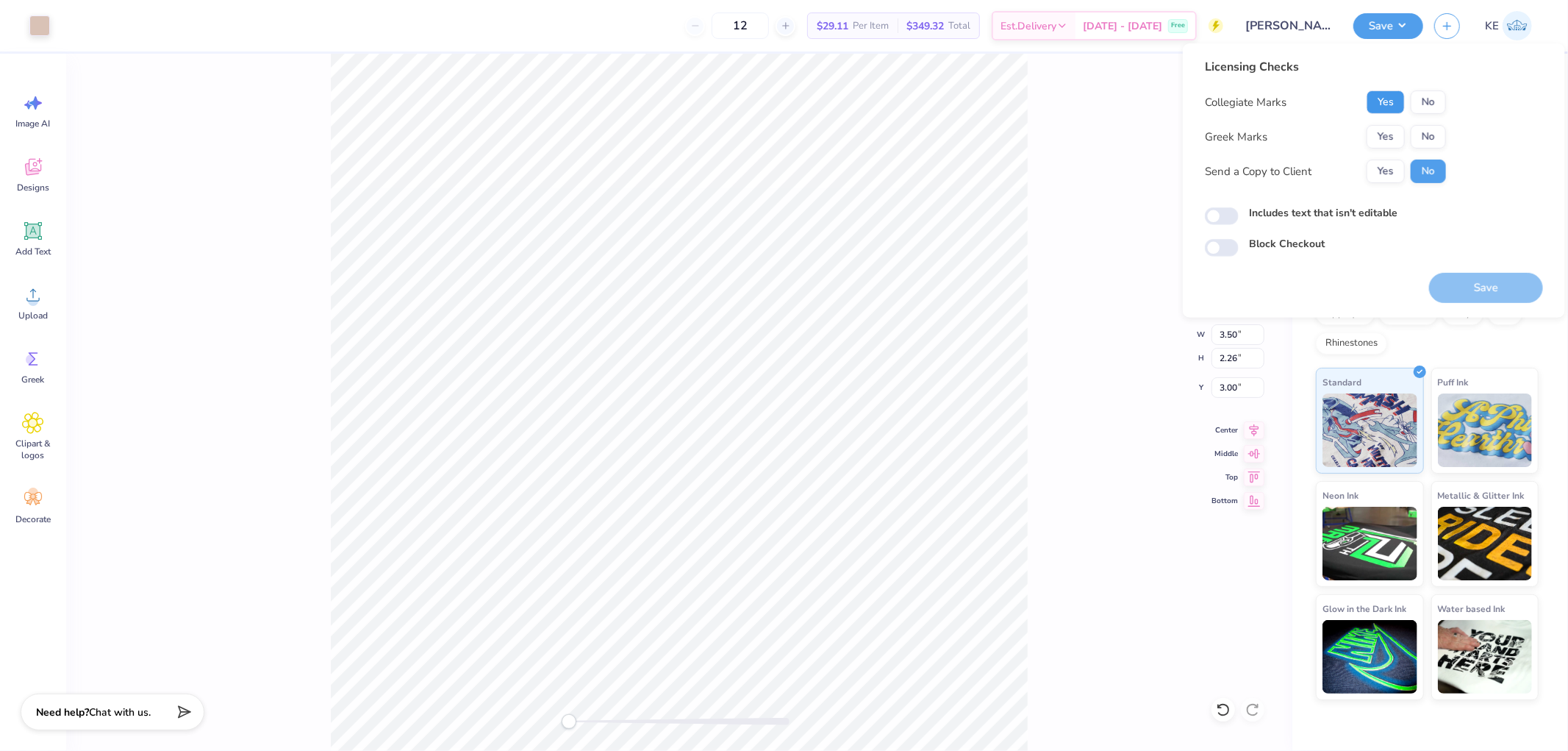
click at [868, 101] on button "Yes" at bounding box center [1385, 102] width 38 height 24
click at [868, 133] on button "No" at bounding box center [1428, 137] width 36 height 24
click at [868, 291] on button "Save" at bounding box center [1485, 288] width 114 height 30
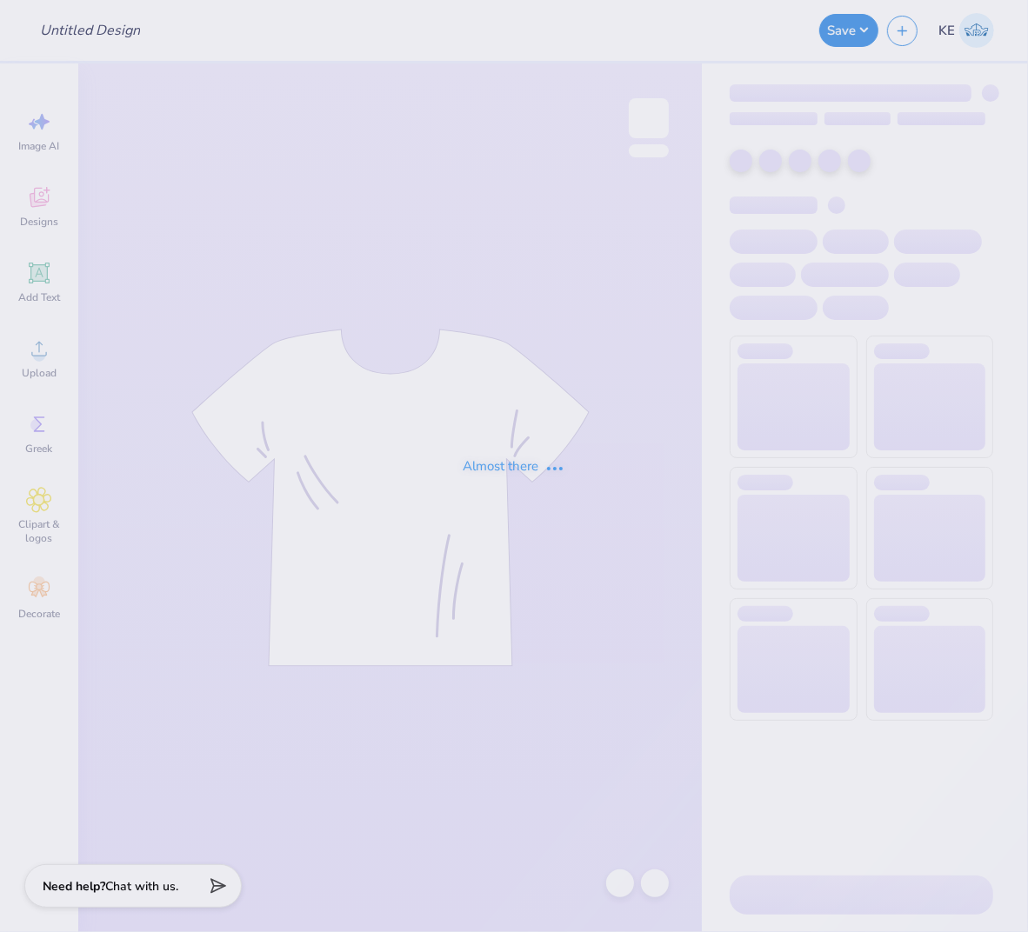
type input "[PERSON_NAME] : [PERSON_NAME][GEOGRAPHIC_DATA][US_STATE]"
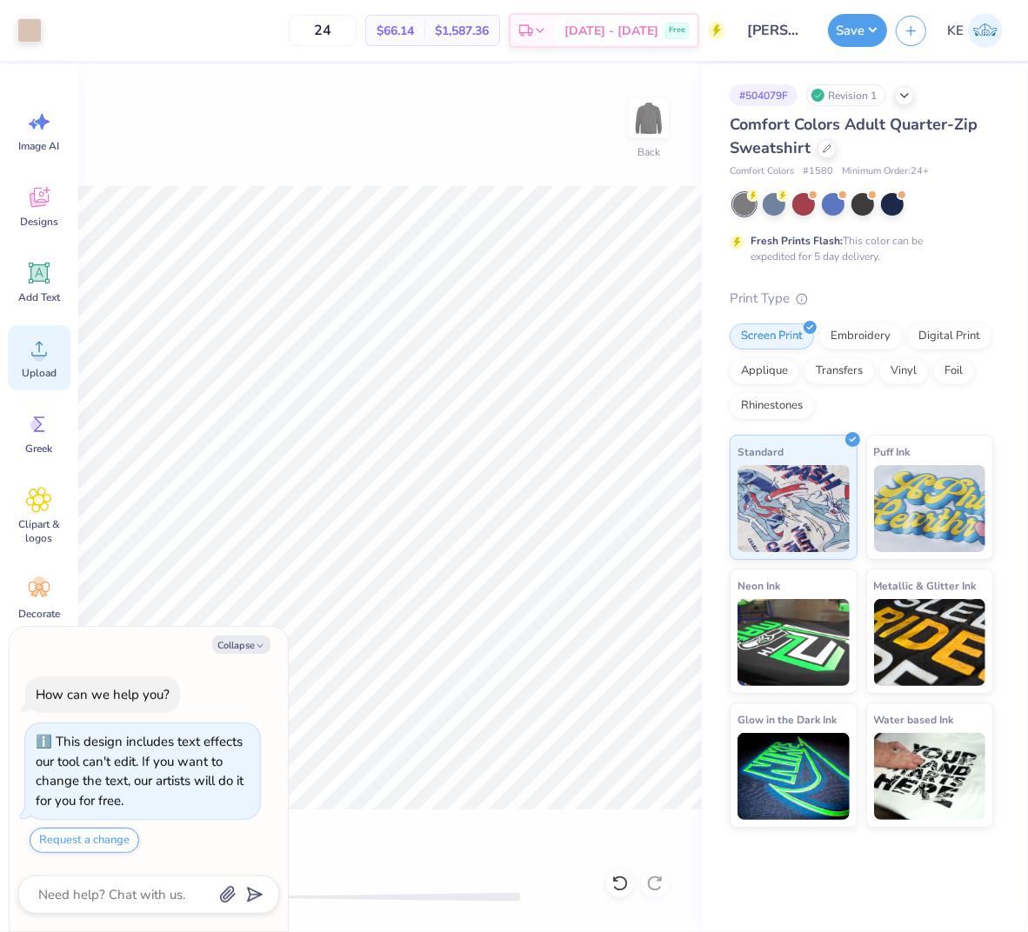
click at [29, 360] on icon at bounding box center [39, 349] width 26 height 26
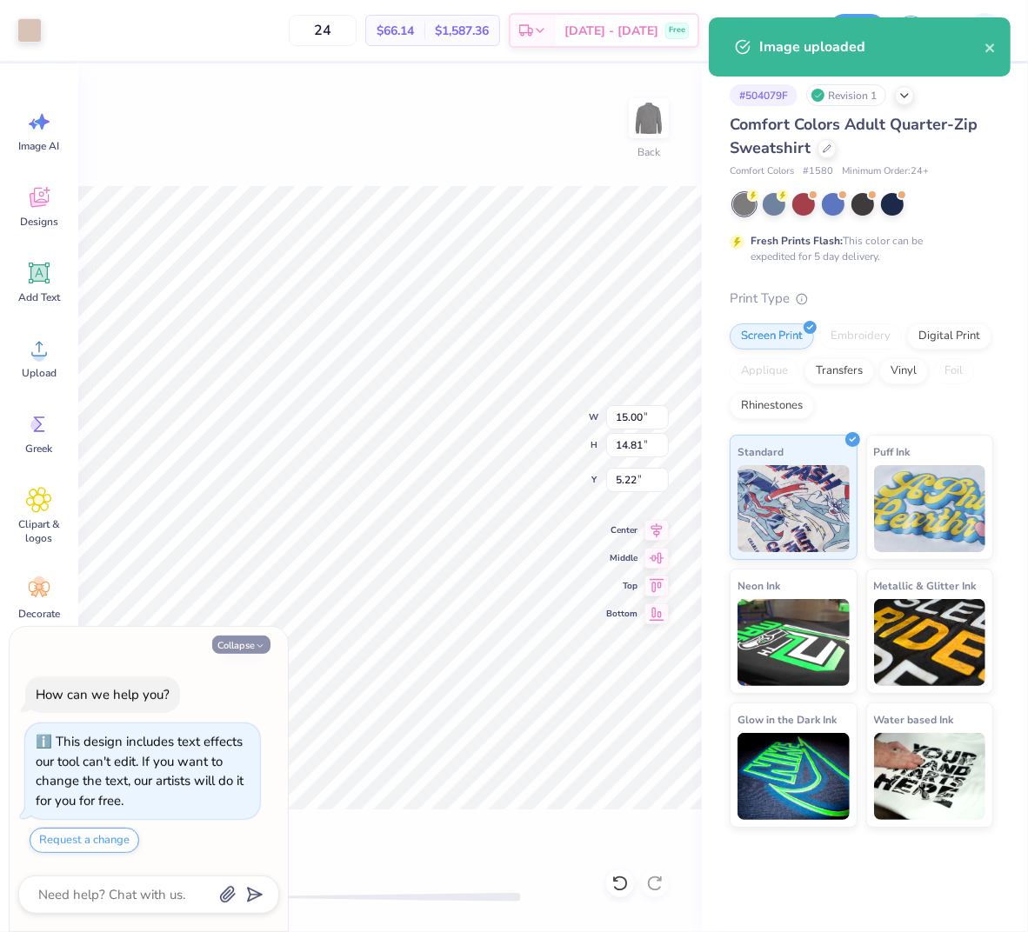
click at [236, 639] on button "Collapse" at bounding box center [241, 645] width 58 height 18
type textarea "x"
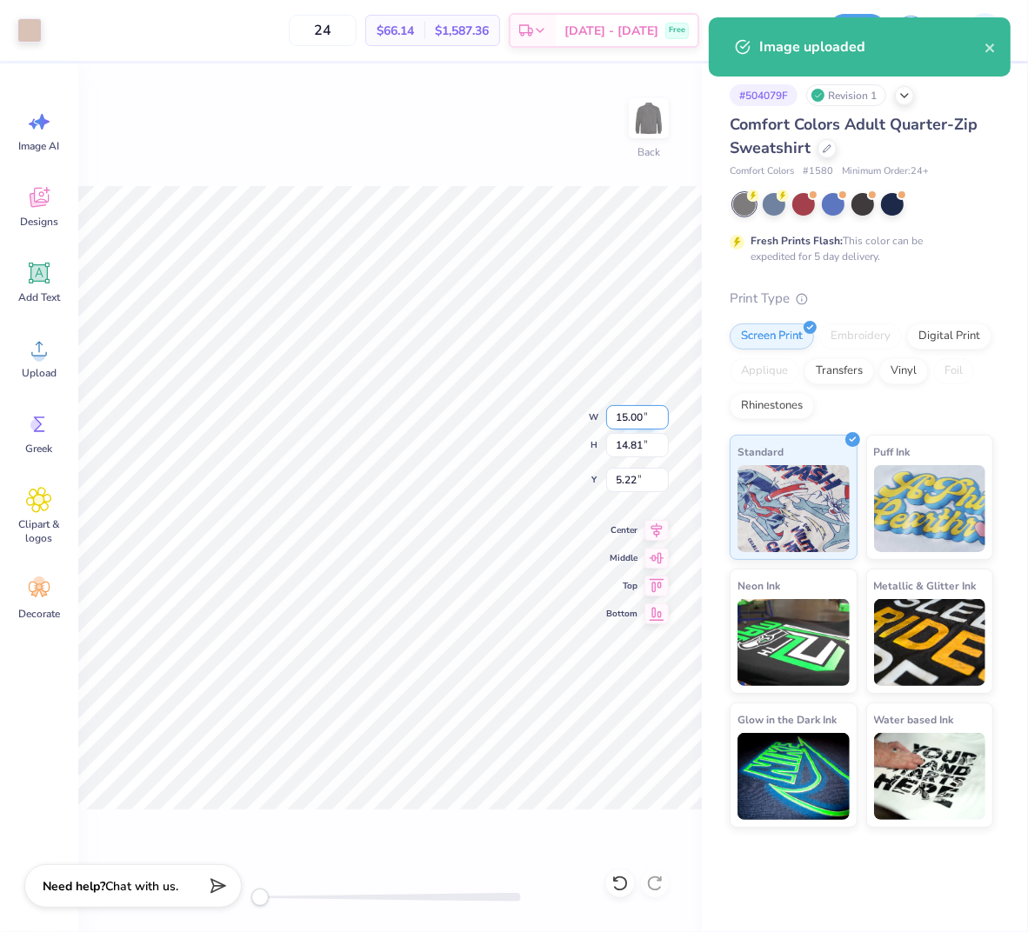
click at [627, 407] on input "15.00" at bounding box center [637, 417] width 63 height 24
type input "3.5"
type input "3"
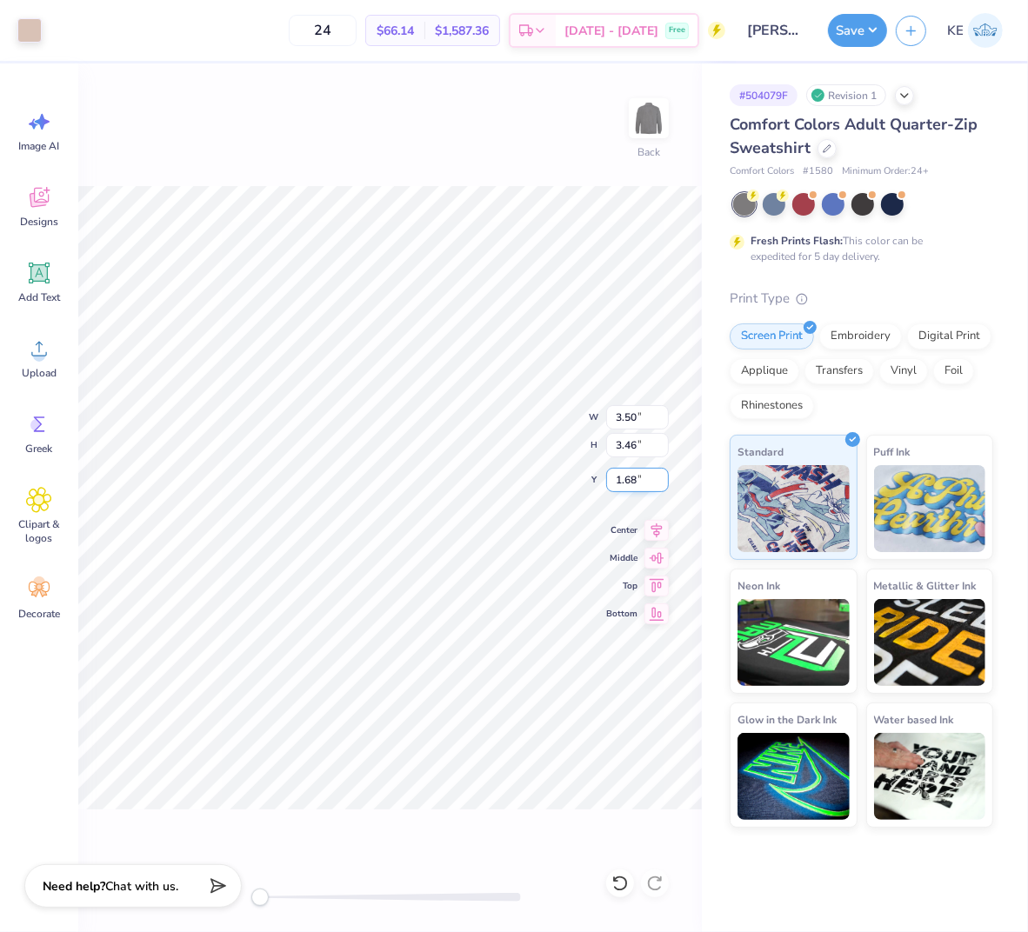
click at [637, 474] on input "1.68" at bounding box center [637, 480] width 63 height 24
type input "3"
click at [850, 35] on button "Save" at bounding box center [857, 27] width 59 height 33
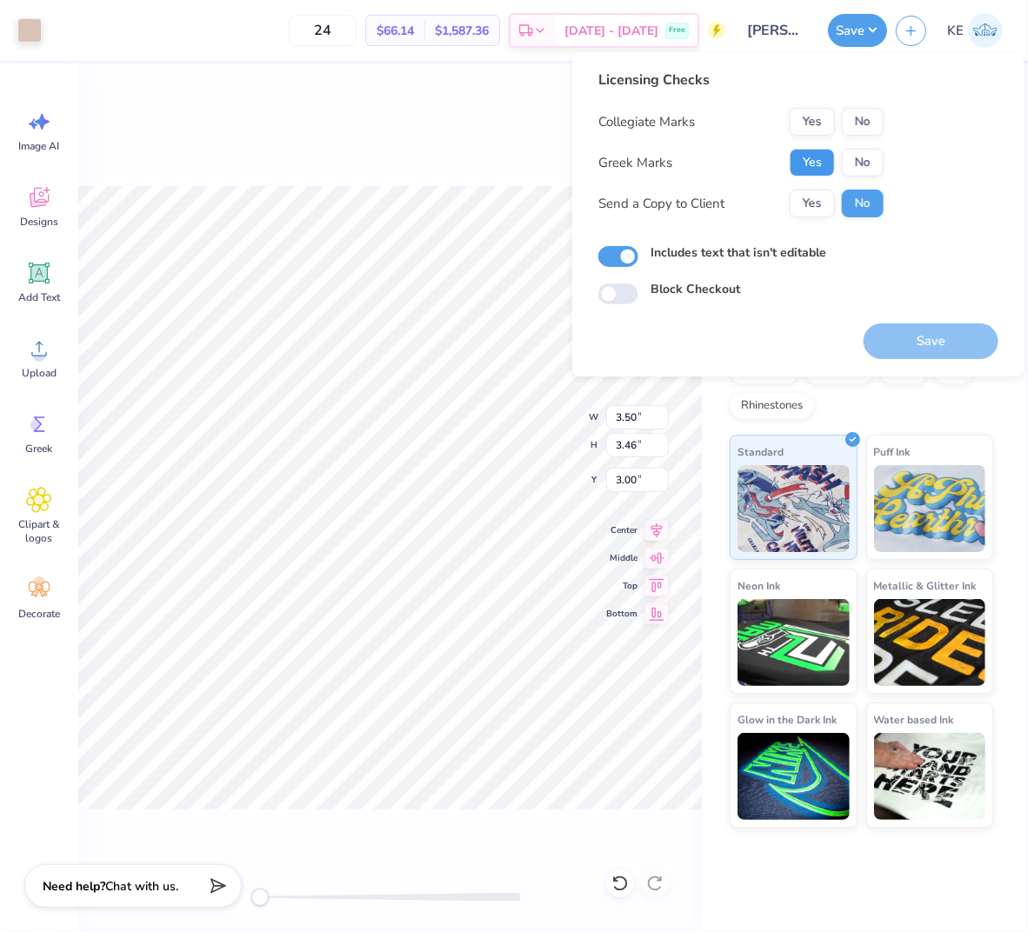
click at [813, 162] on button "Yes" at bounding box center [811, 163] width 45 height 28
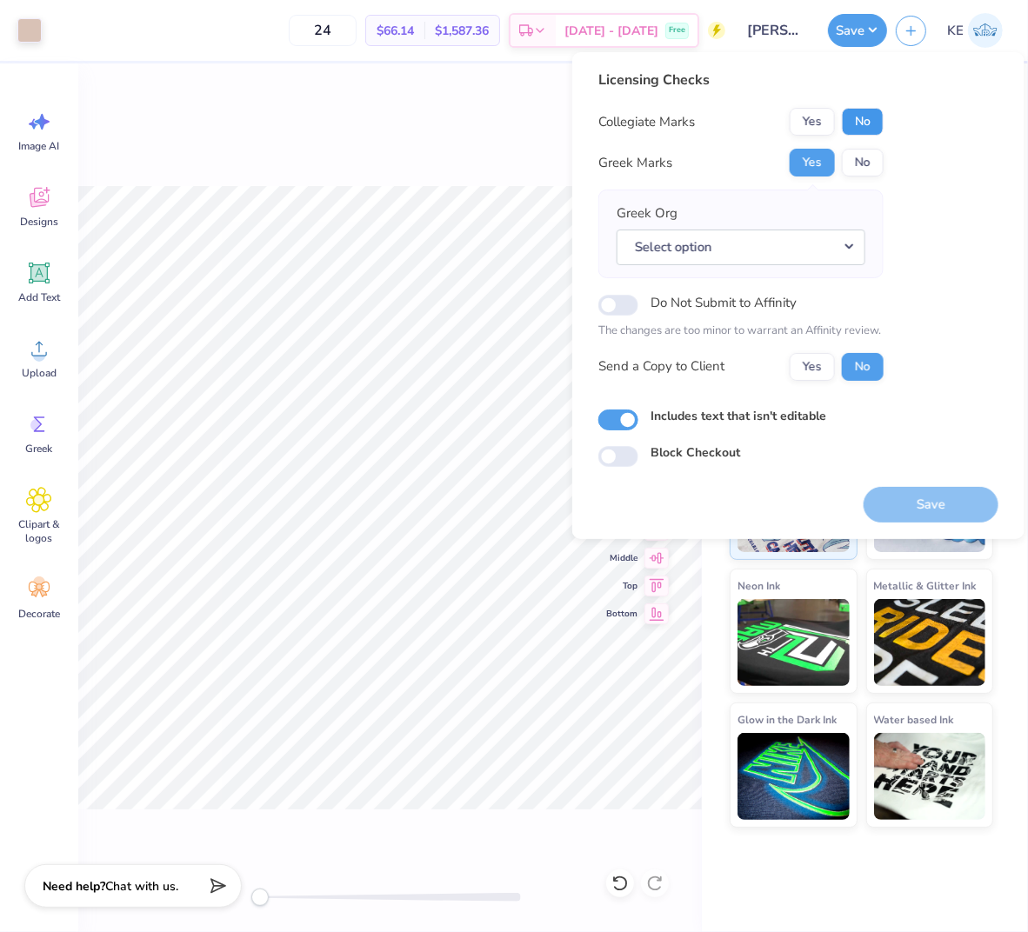
click at [874, 126] on button "No" at bounding box center [863, 122] width 42 height 28
click at [954, 502] on button "Save" at bounding box center [930, 505] width 135 height 36
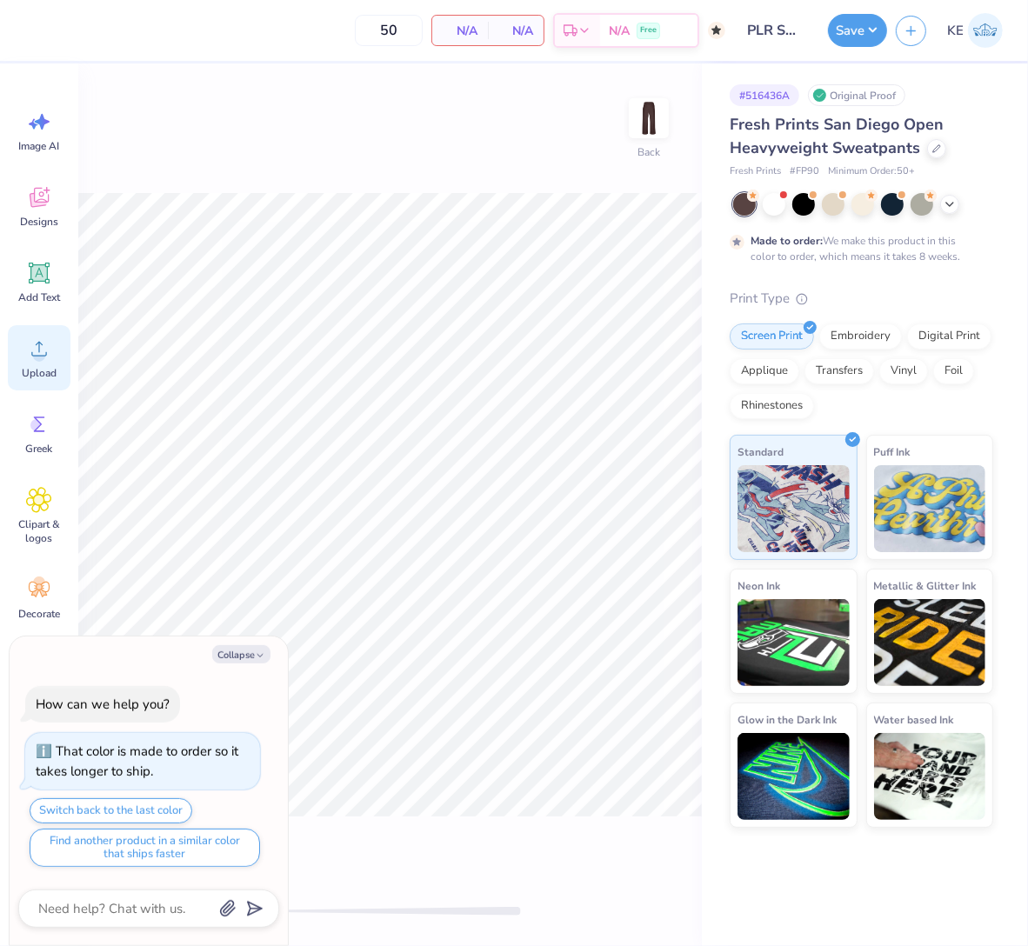
click at [45, 343] on icon at bounding box center [39, 349] width 26 height 26
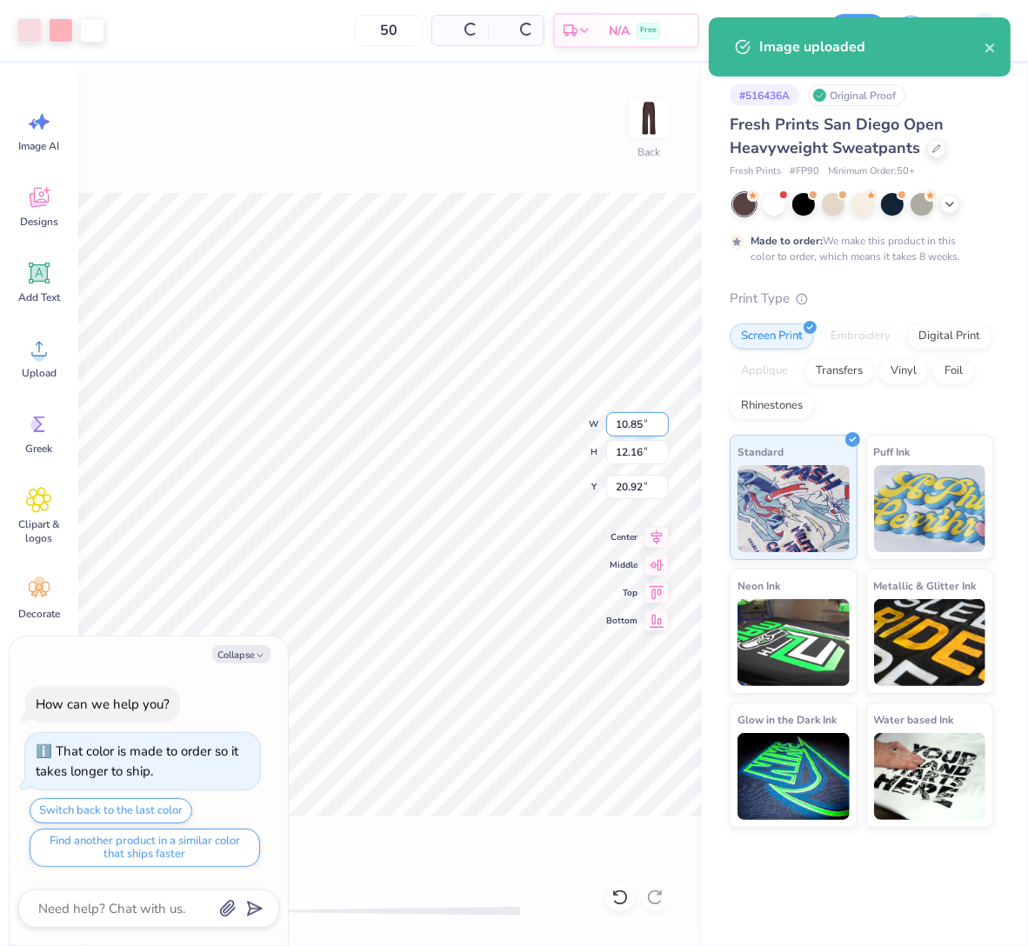
click at [622, 424] on input "10.85" at bounding box center [637, 424] width 63 height 24
click at [632, 445] on input "12.16" at bounding box center [637, 452] width 63 height 24
type textarea "x"
click at [629, 442] on input "12.16" at bounding box center [637, 452] width 63 height 24
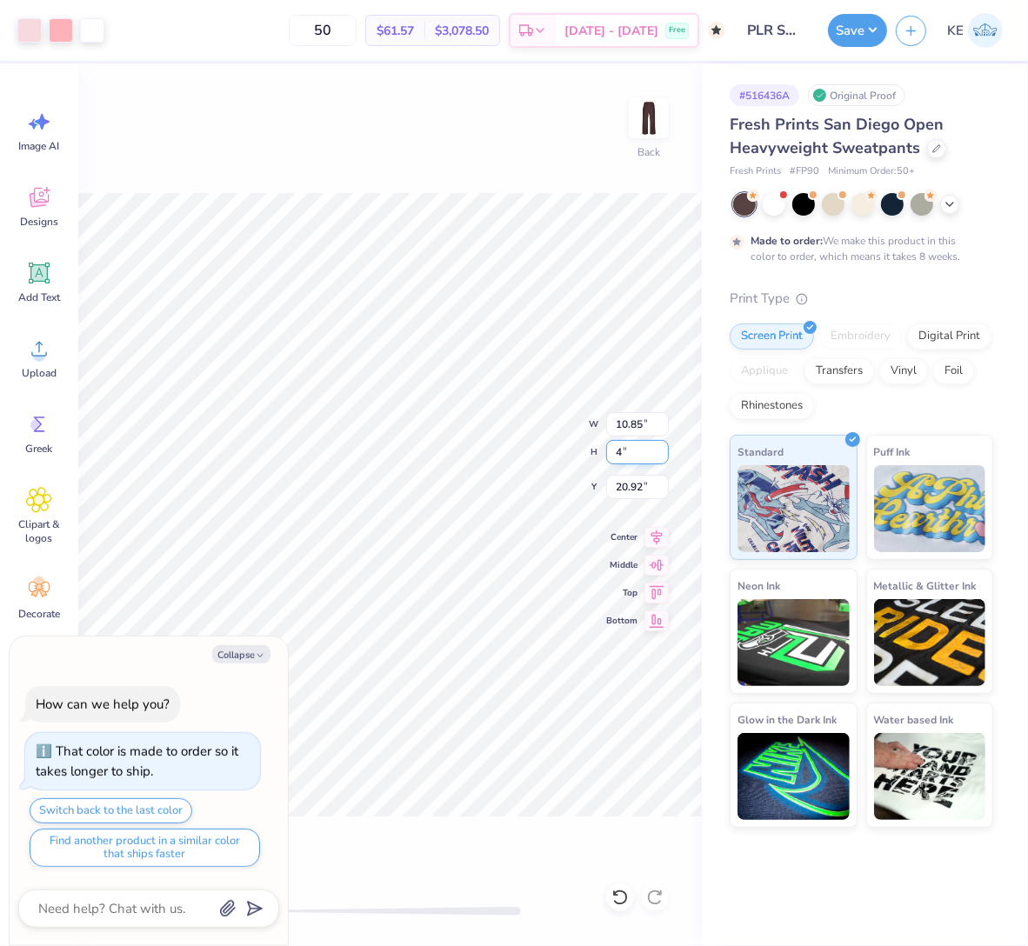
type input "4"
type textarea "x"
click at [629, 488] on input "25.00" at bounding box center [637, 487] width 63 height 24
type input "3"
type textarea "x"
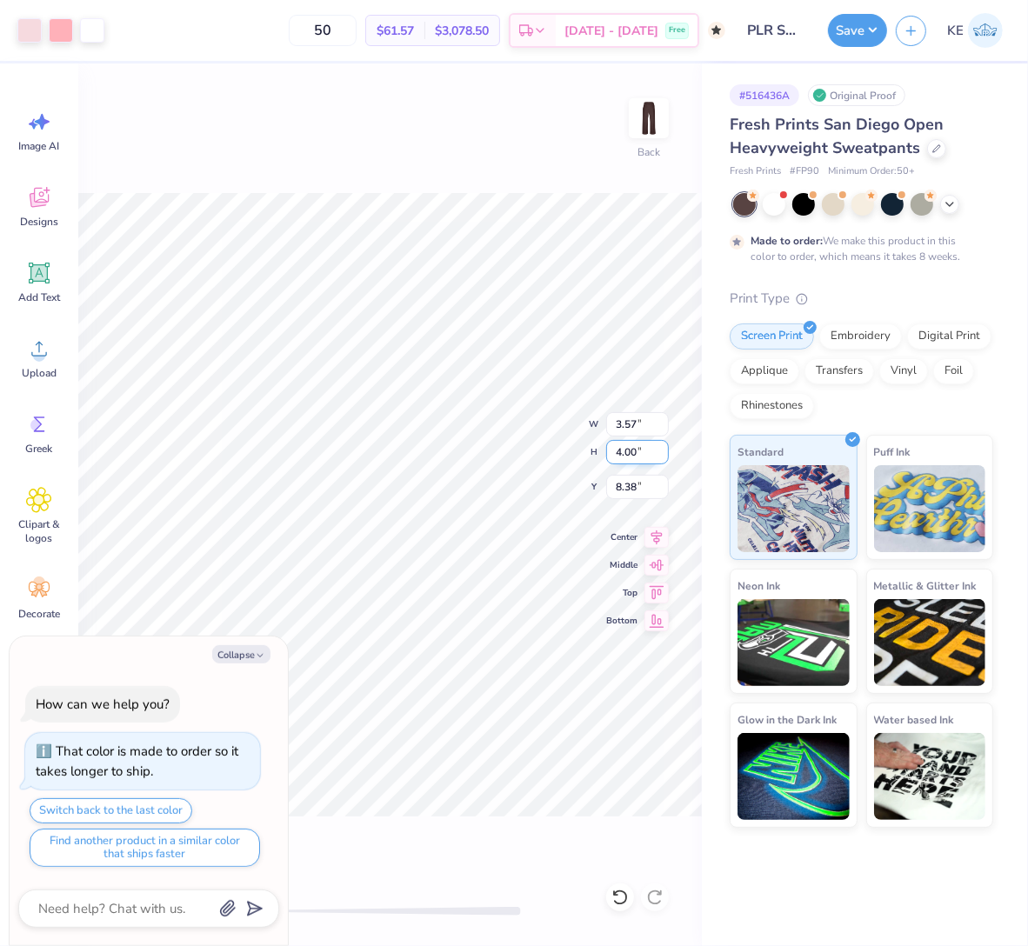
click at [628, 445] on input "4.00" at bounding box center [637, 452] width 63 height 24
type input "6"
type textarea "x"
click at [637, 484] on input "8.38" at bounding box center [637, 487] width 63 height 24
click at [631, 447] on input "6" at bounding box center [637, 452] width 63 height 24
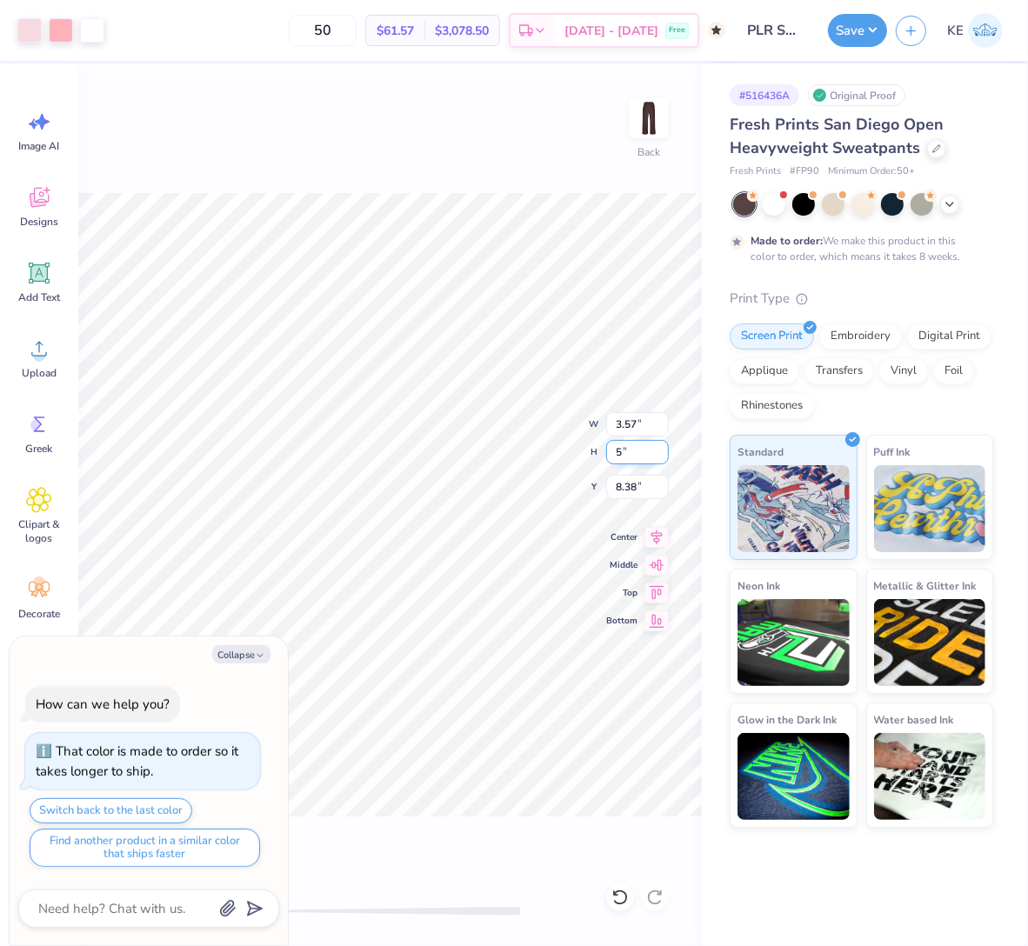
type input "5"
type textarea "x"
click at [626, 448] on input "11.25" at bounding box center [637, 452] width 63 height 24
type input "5"
type textarea "x"
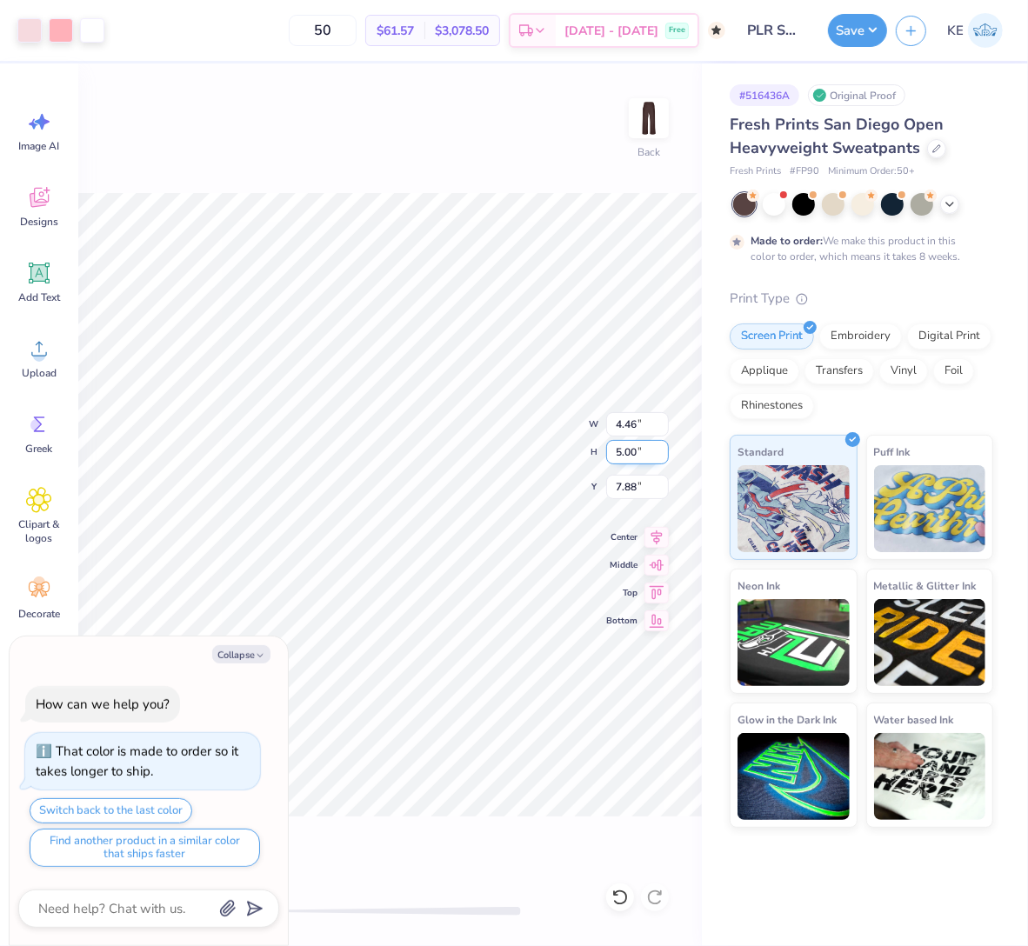
click at [630, 447] on input "5.00" at bounding box center [637, 452] width 63 height 24
type input "6"
type textarea "x"
click at [623, 488] on input "7.38" at bounding box center [637, 487] width 63 height 24
type input "7"
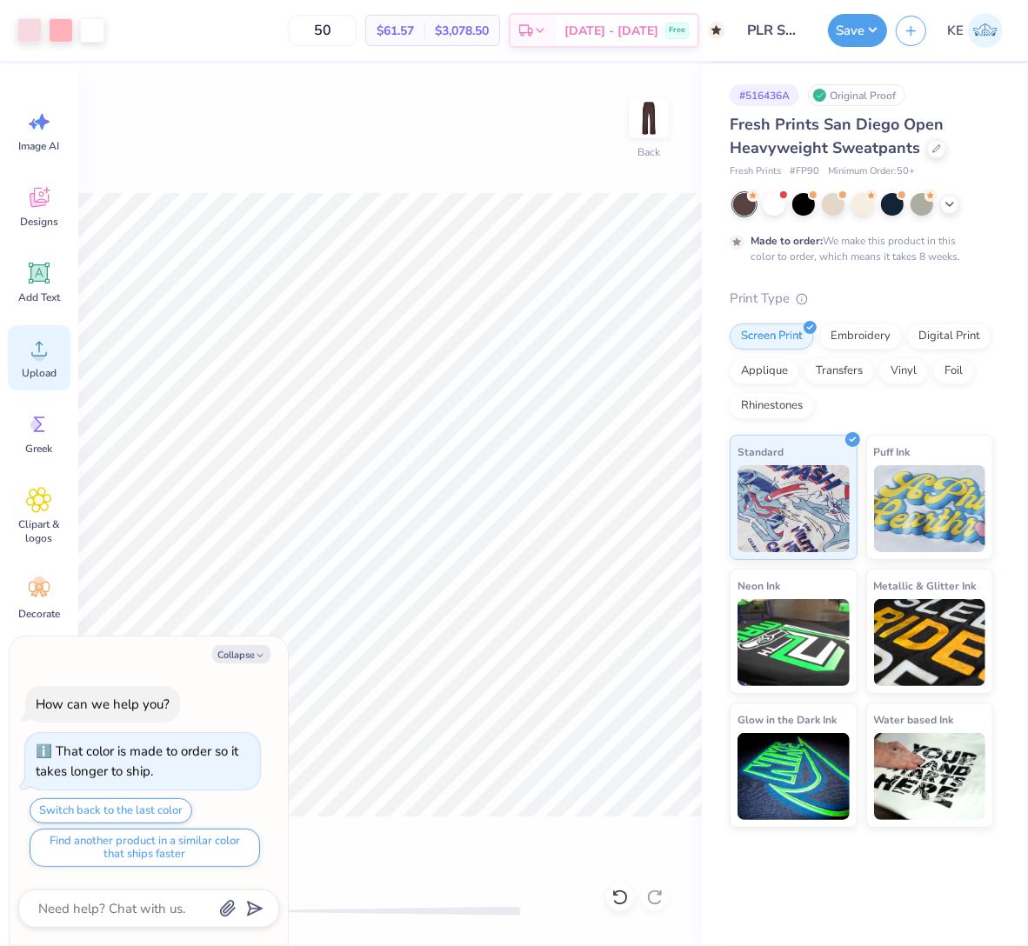
click at [43, 358] on circle at bounding box center [39, 356] width 12 height 12
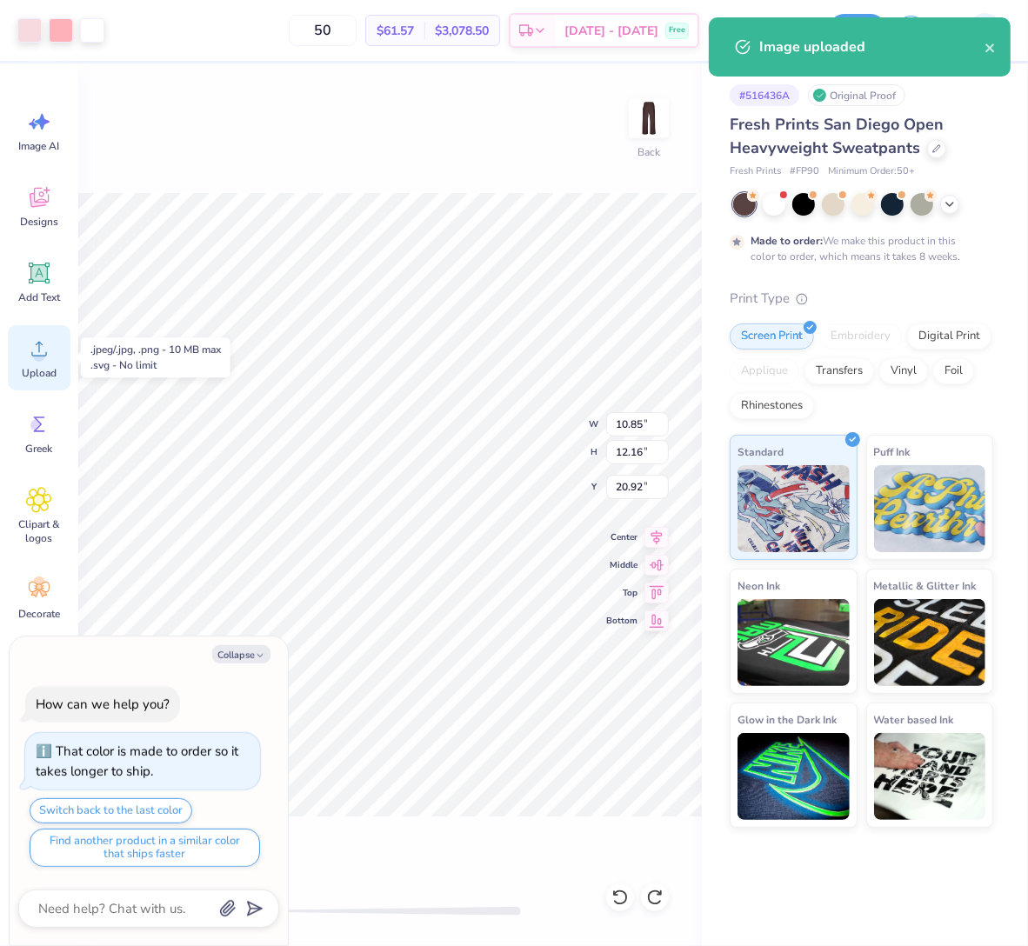
click at [47, 358] on icon at bounding box center [39, 349] width 26 height 26
type textarea "x"
type input "8.73"
type input "22.63"
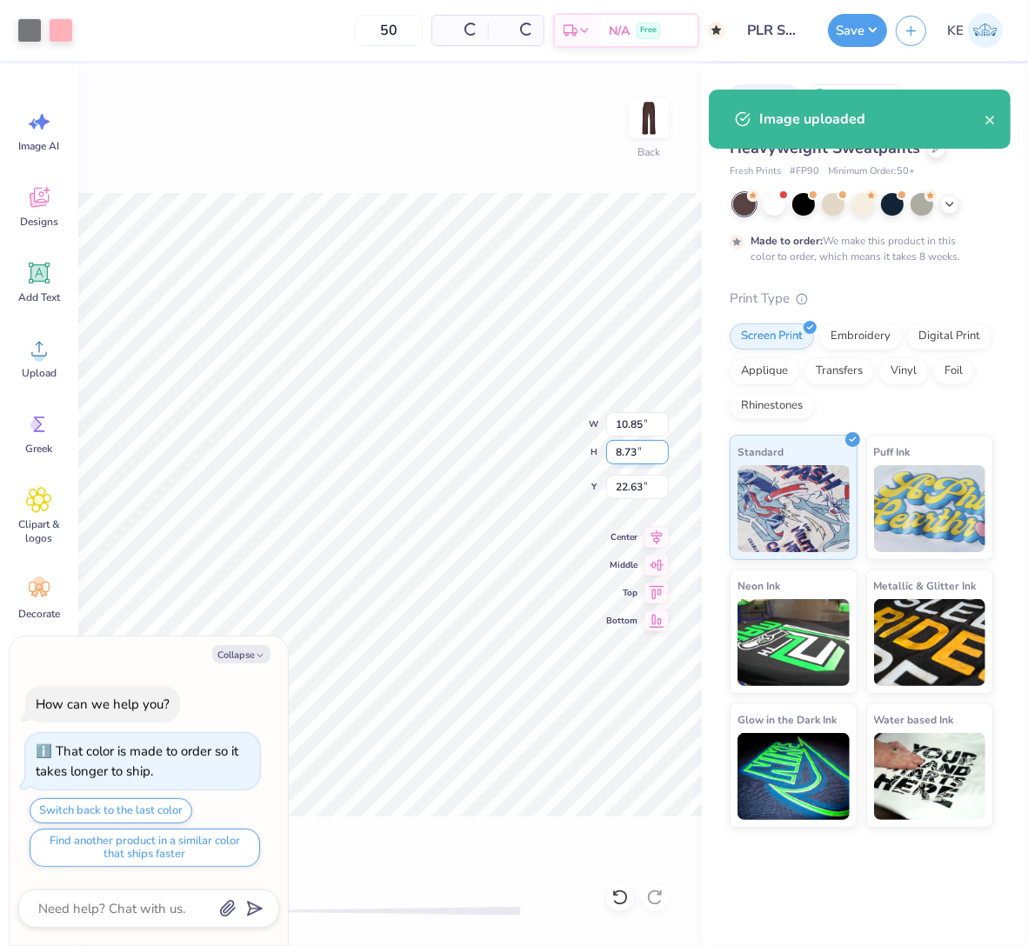
click at [629, 459] on input "8.73" at bounding box center [637, 452] width 63 height 24
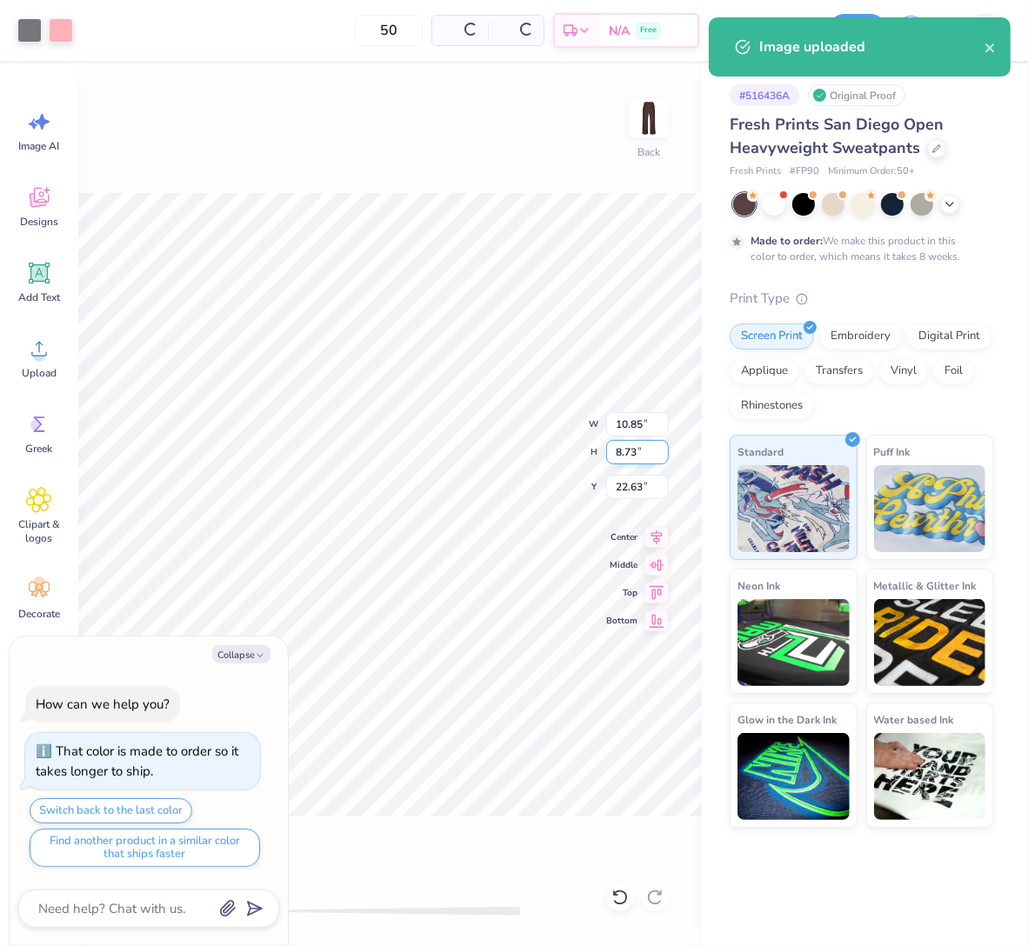
type textarea "x"
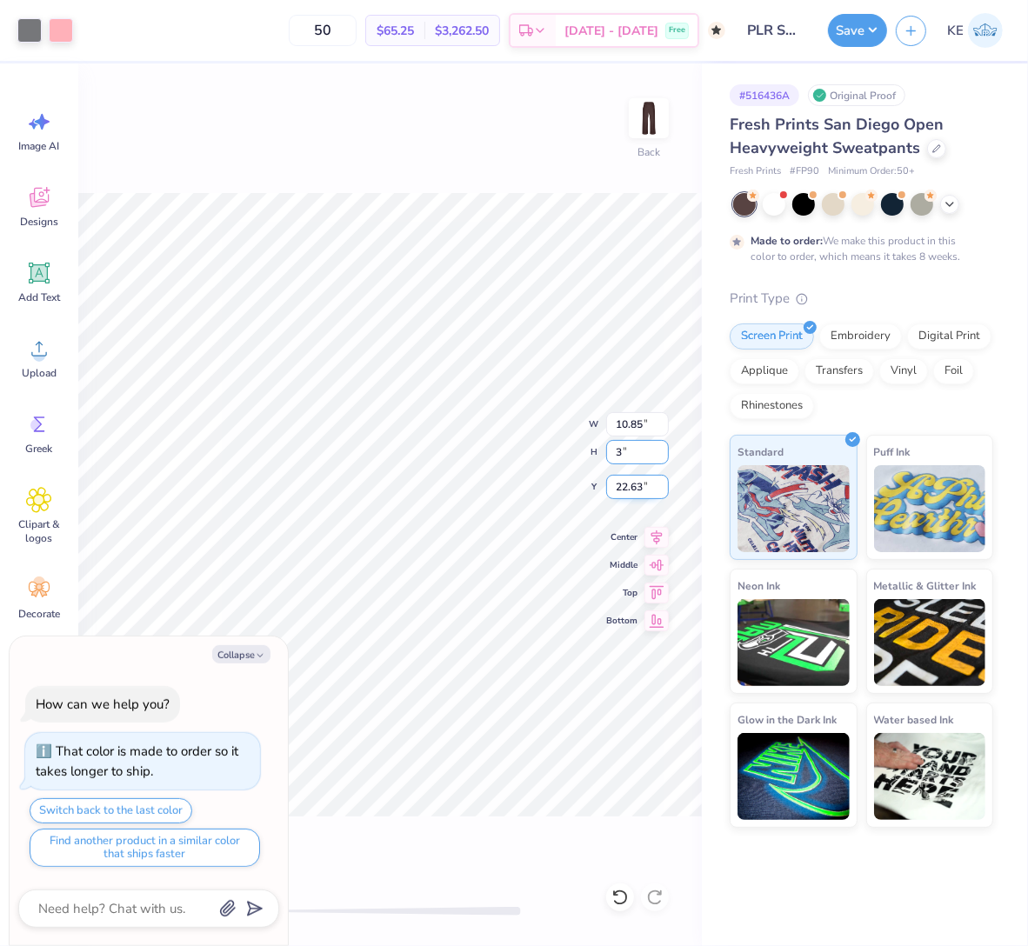
type input "3"
type textarea "x"
click at [629, 445] on input "3.00" at bounding box center [637, 452] width 63 height 24
type input "25"
type textarea "x"
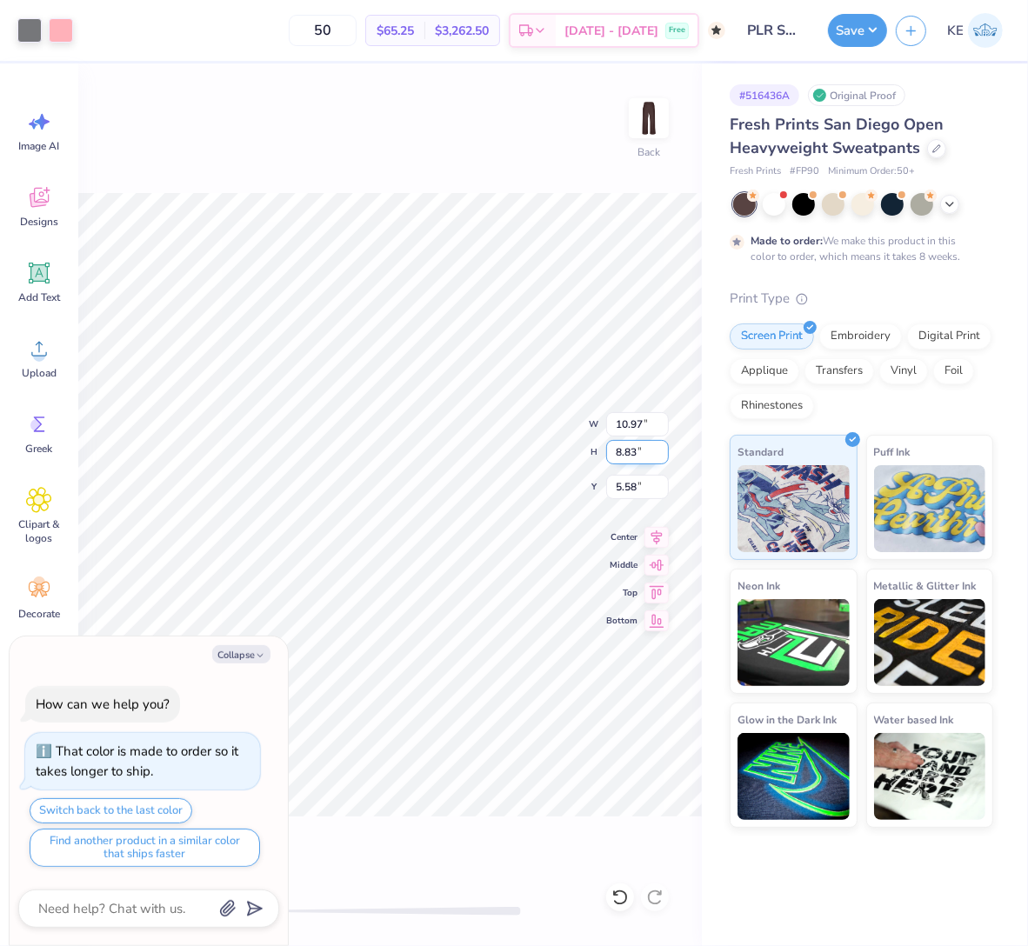
click at [645, 456] on input "8.83" at bounding box center [637, 452] width 63 height 24
type input "2.5"
type textarea "x"
click at [617, 481] on input "8.75" at bounding box center [637, 487] width 63 height 24
type input "6"
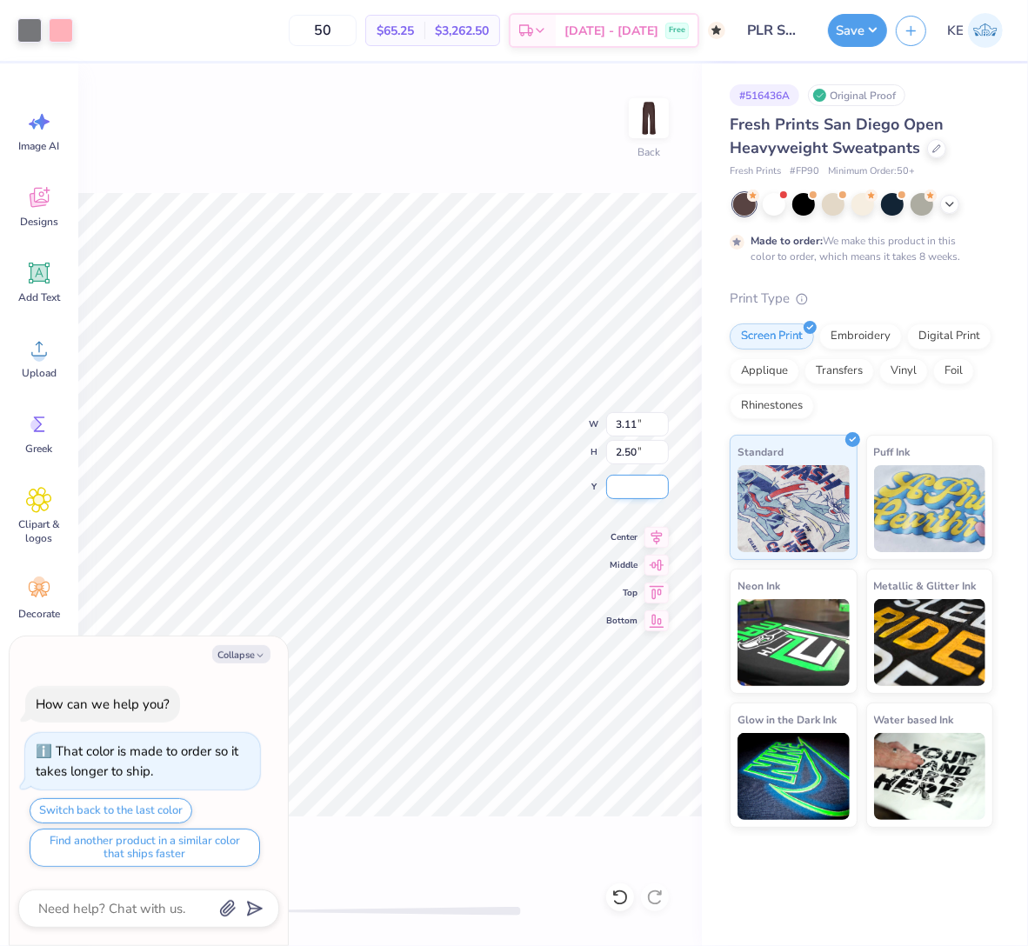
type input "6"
type input "7.5"
type textarea "x"
click at [624, 483] on input "7.50" at bounding box center [637, 487] width 63 height 24
type input "7"
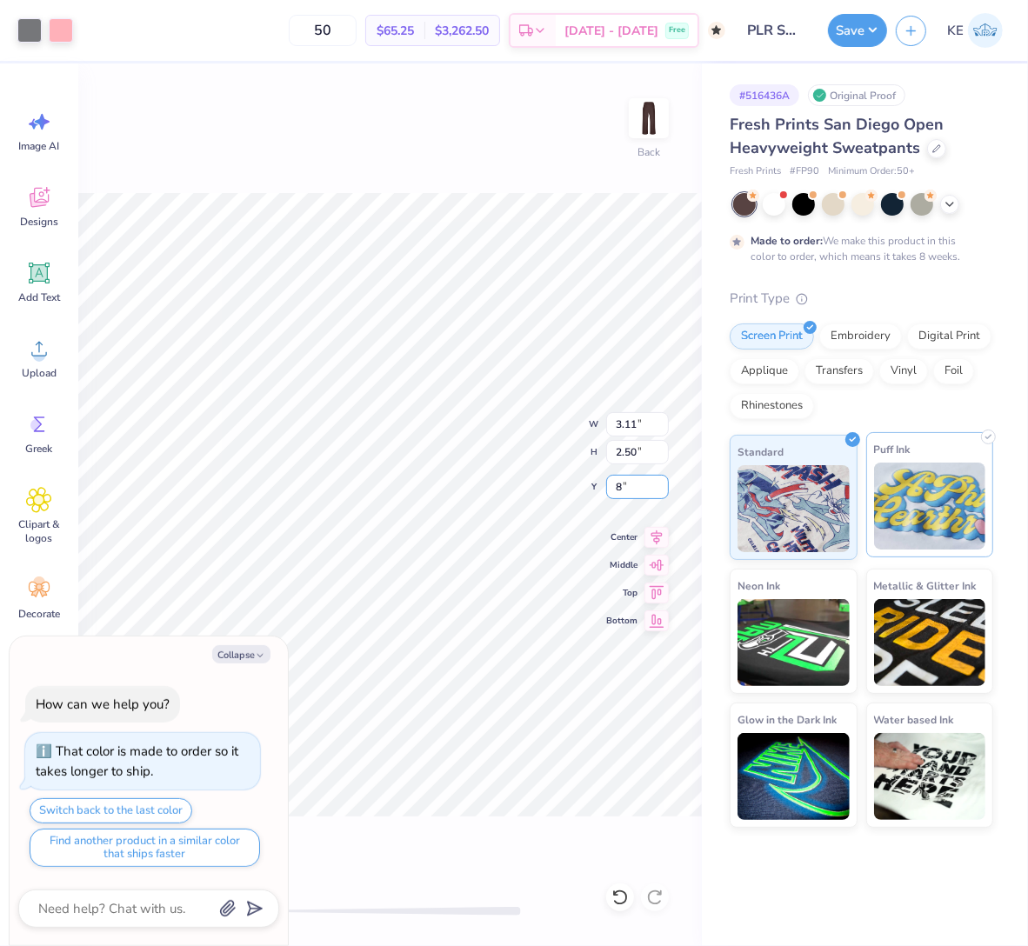
type input "8"
type textarea "x"
click at [636, 489] on input "8" at bounding box center [637, 487] width 63 height 24
type input "7.50"
click at [705, 178] on div "Art colors 50 $65.25 Per Item $3,262.50 Total Est. Delivery [DATE] - [DATE] Fre…" at bounding box center [514, 473] width 1028 height 946
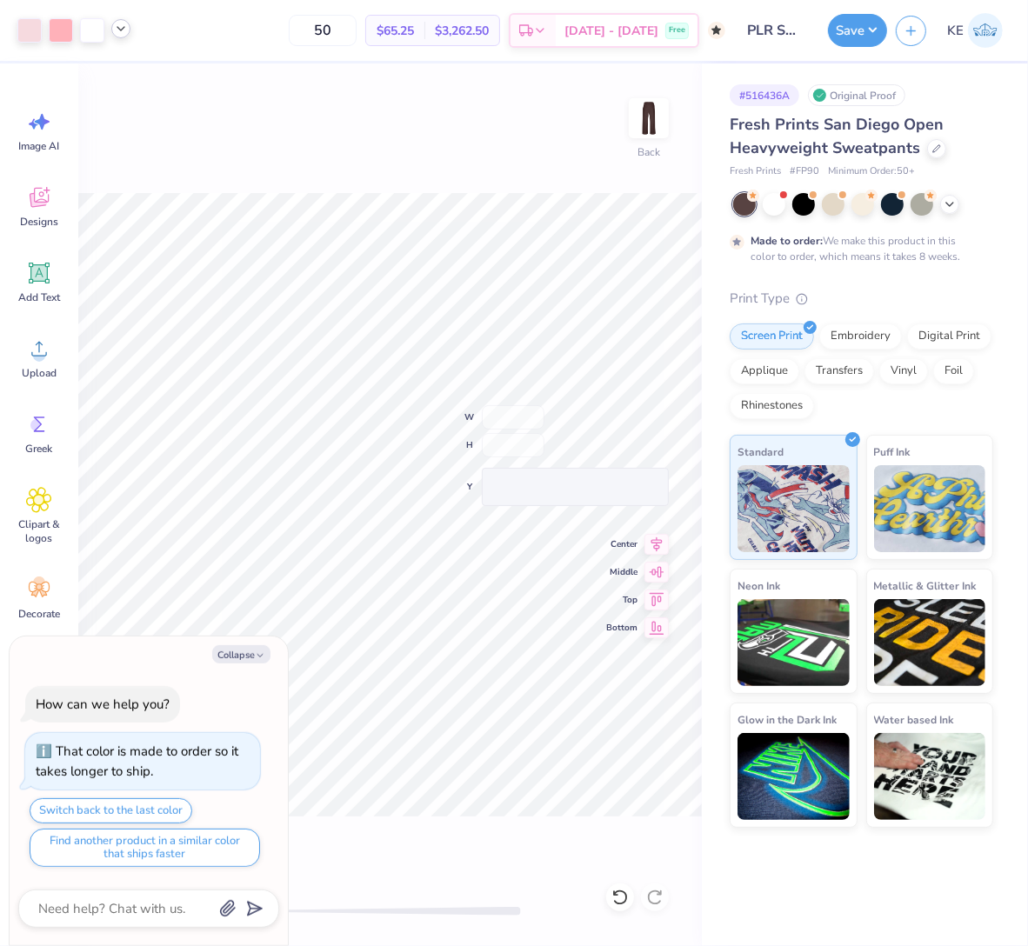
click at [129, 24] on div at bounding box center [120, 28] width 19 height 19
type textarea "x"
click at [628, 417] on input "5.35" at bounding box center [637, 424] width 63 height 24
type input "6"
type textarea "x"
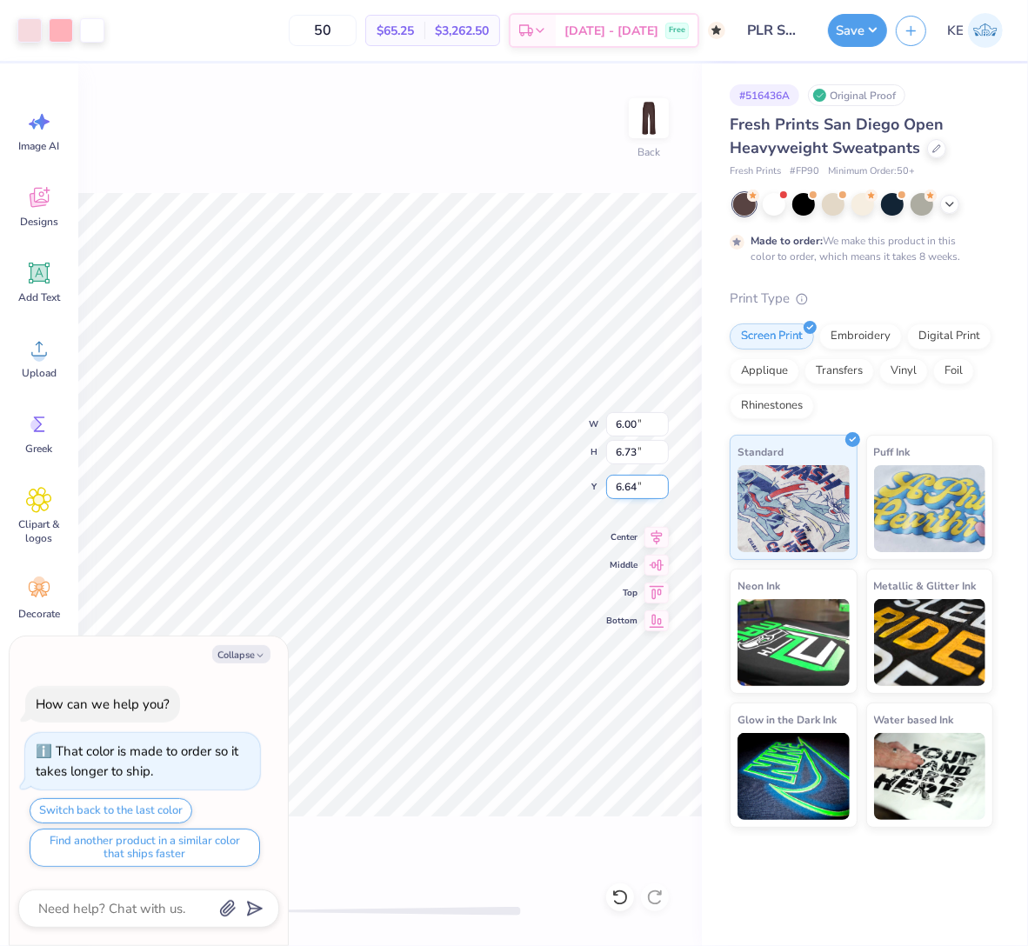
click at [629, 482] on input "6.64" at bounding box center [637, 487] width 63 height 24
type input "7"
type input "6.5"
type textarea "x"
click at [622, 483] on input "8.00" at bounding box center [637, 487] width 63 height 24
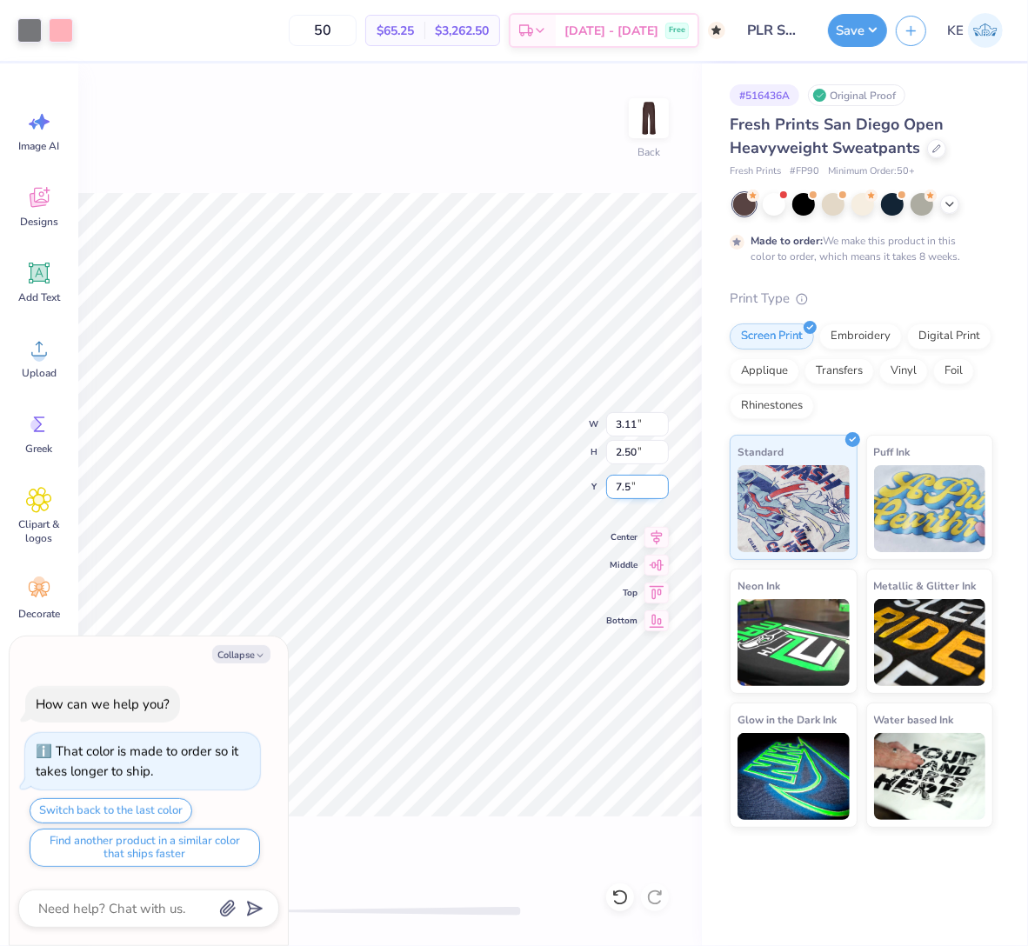
type input "7.5"
click at [865, 17] on button "Save" at bounding box center [857, 27] width 59 height 33
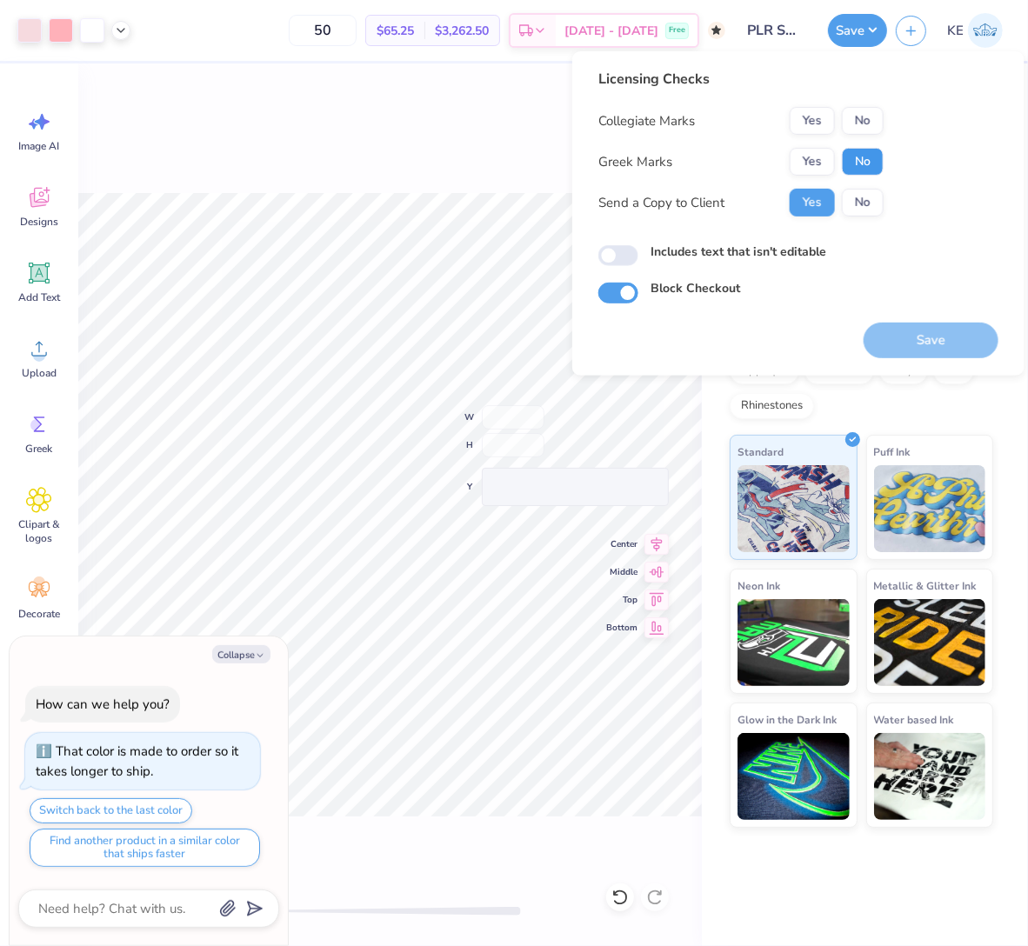
click at [855, 162] on button "No" at bounding box center [863, 162] width 42 height 28
click at [802, 162] on button "Yes" at bounding box center [811, 162] width 45 height 28
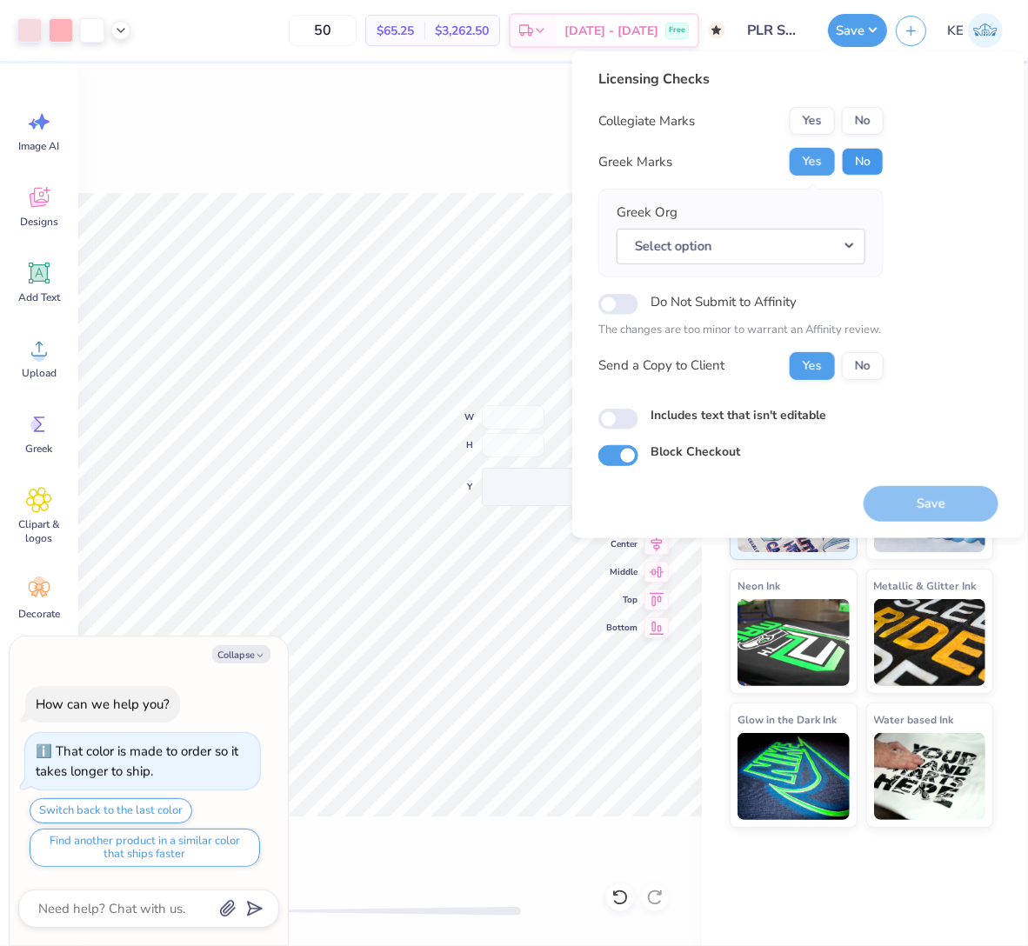
click at [861, 165] on button "No" at bounding box center [863, 162] width 42 height 28
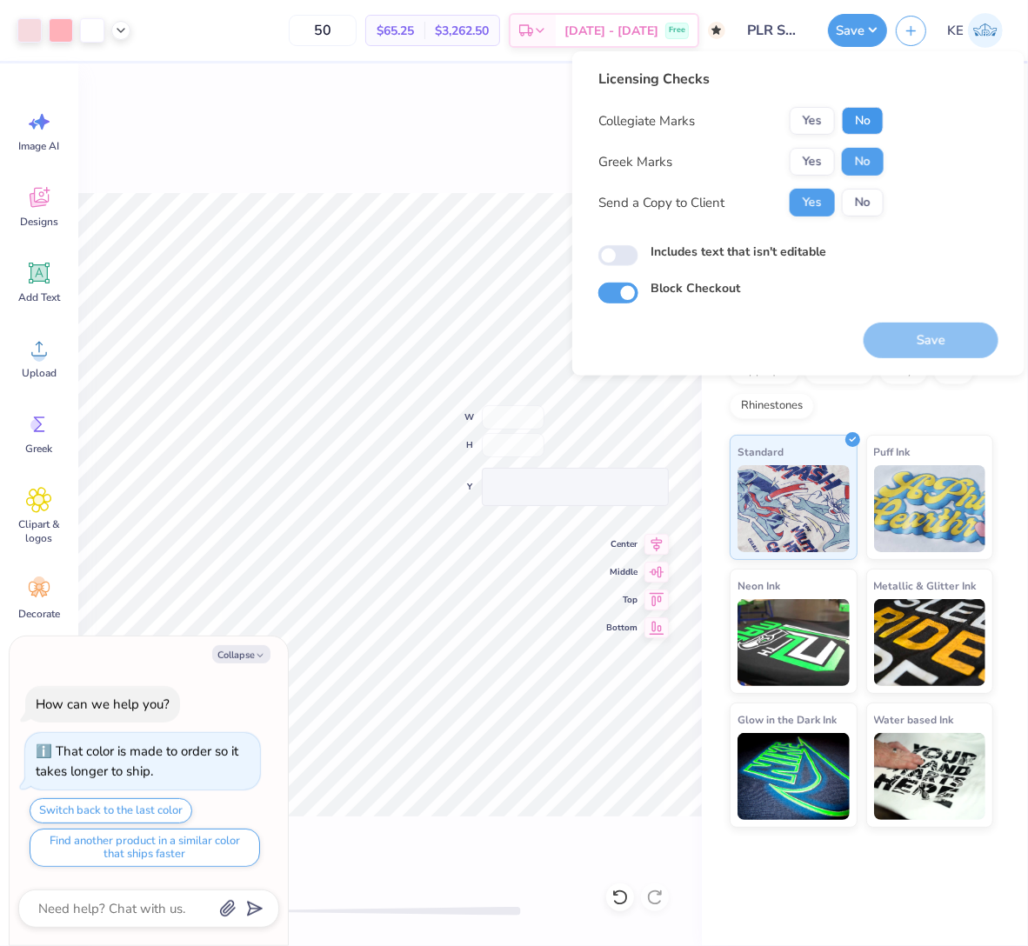
click at [880, 119] on button "No" at bounding box center [863, 121] width 42 height 28
click at [920, 341] on button "Save" at bounding box center [930, 341] width 135 height 36
type textarea "x"
